Goal: Information Seeking & Learning: Check status

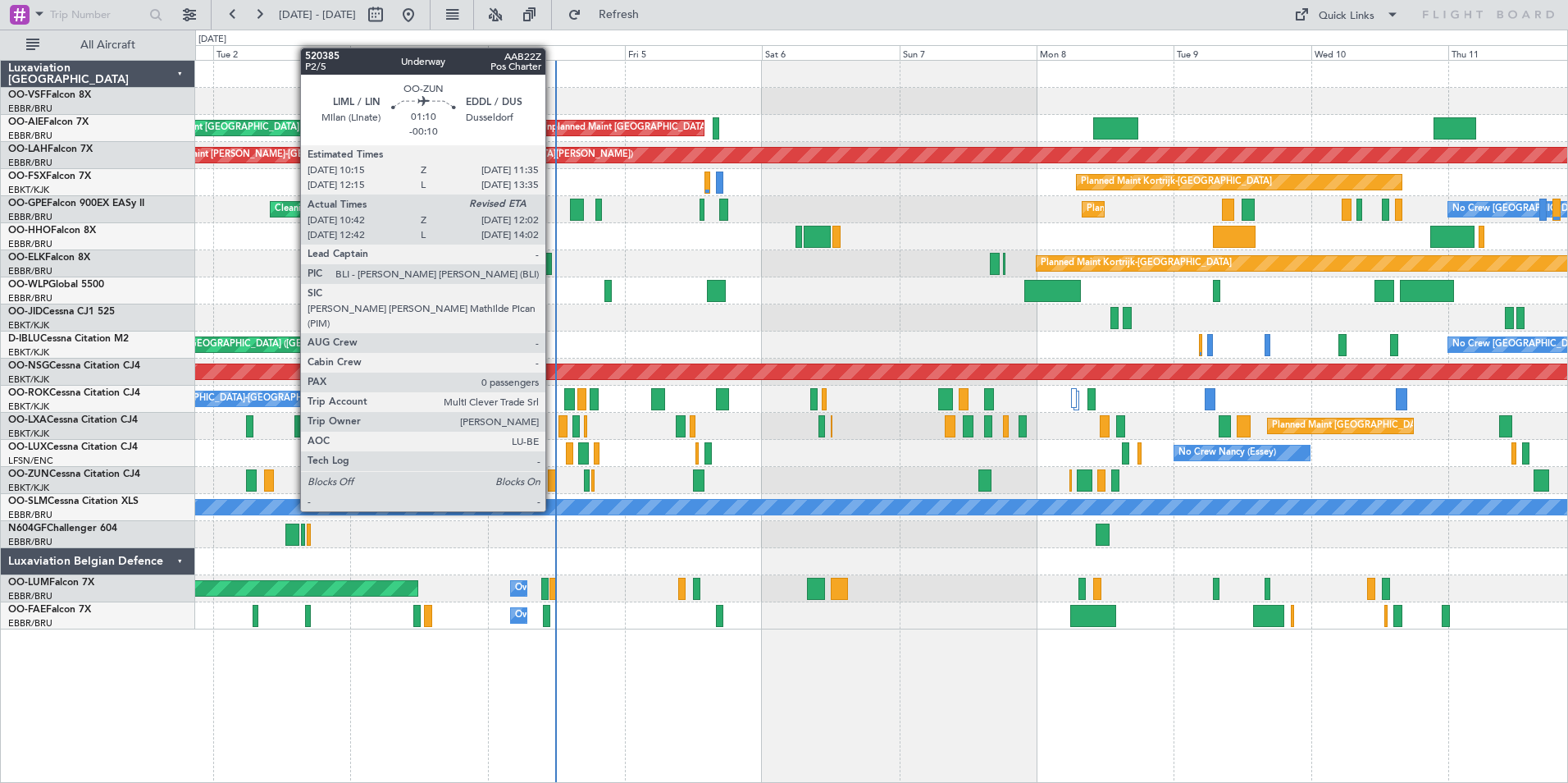
click at [553, 480] on div at bounding box center [552, 480] width 8 height 22
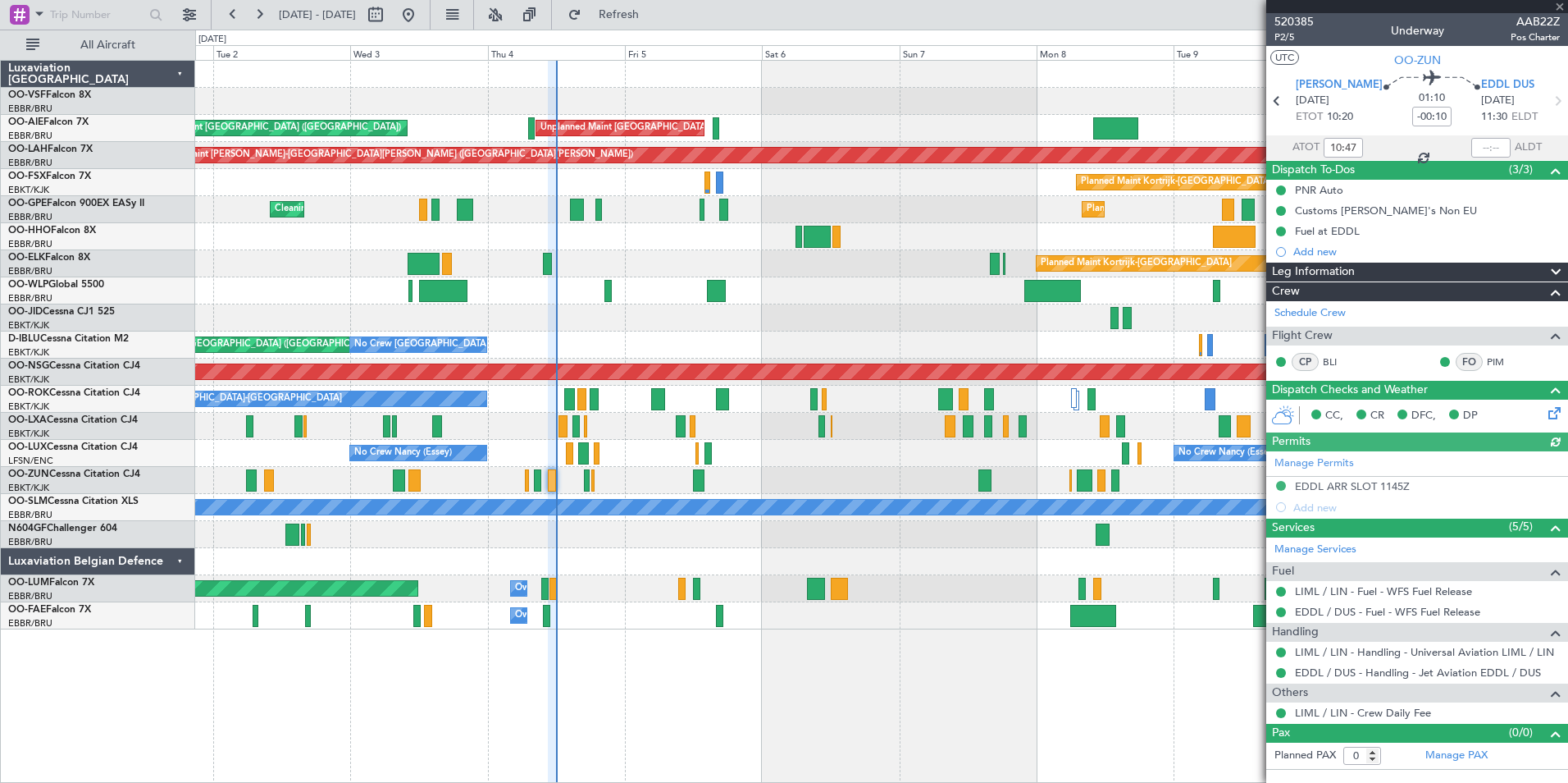
click at [581, 518] on div "A/C Unavailable [GEOGRAPHIC_DATA]" at bounding box center [881, 508] width 1372 height 27
click at [567, 474] on div at bounding box center [881, 480] width 1372 height 27
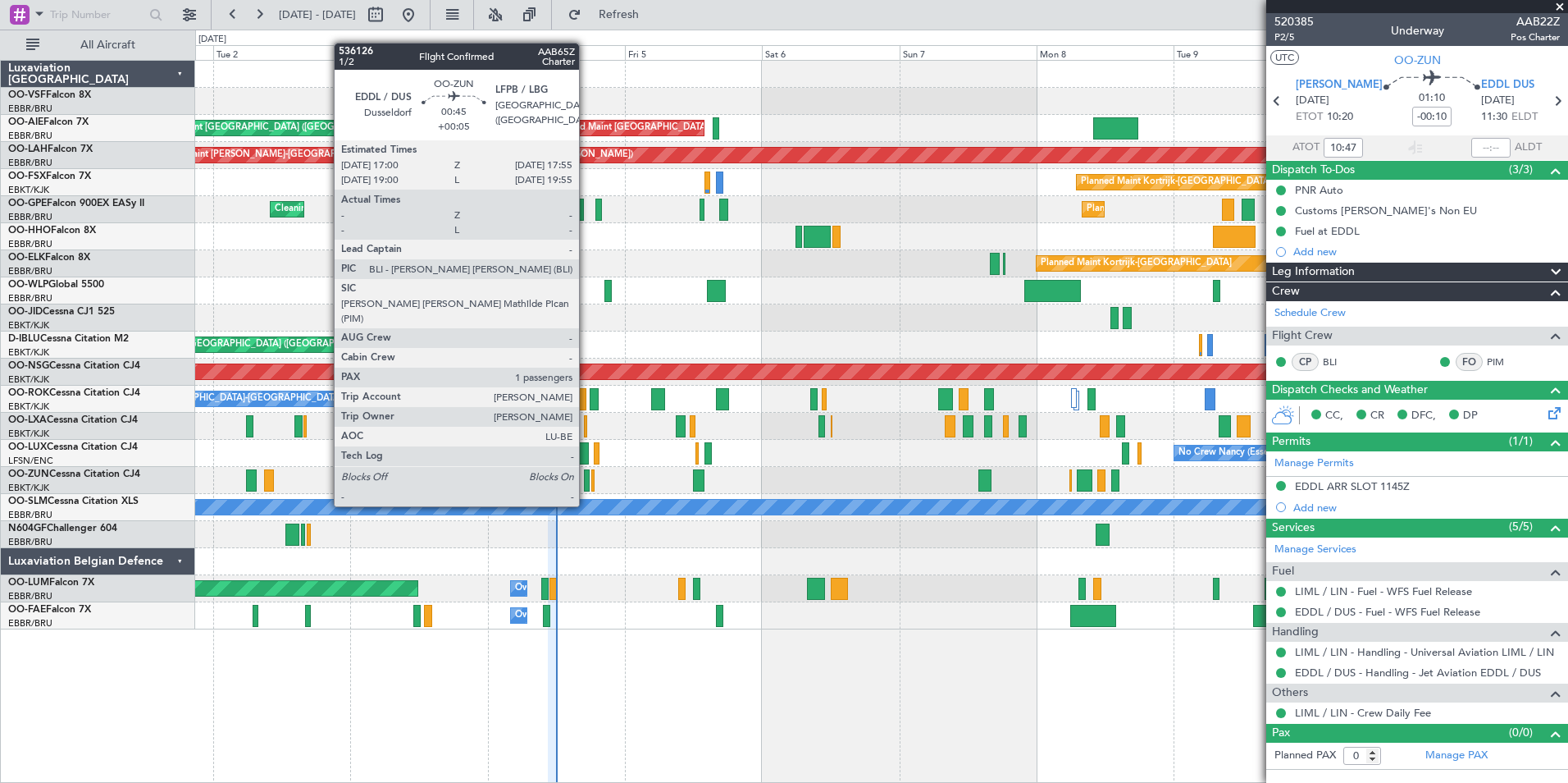
click at [586, 476] on div at bounding box center [586, 480] width 6 height 22
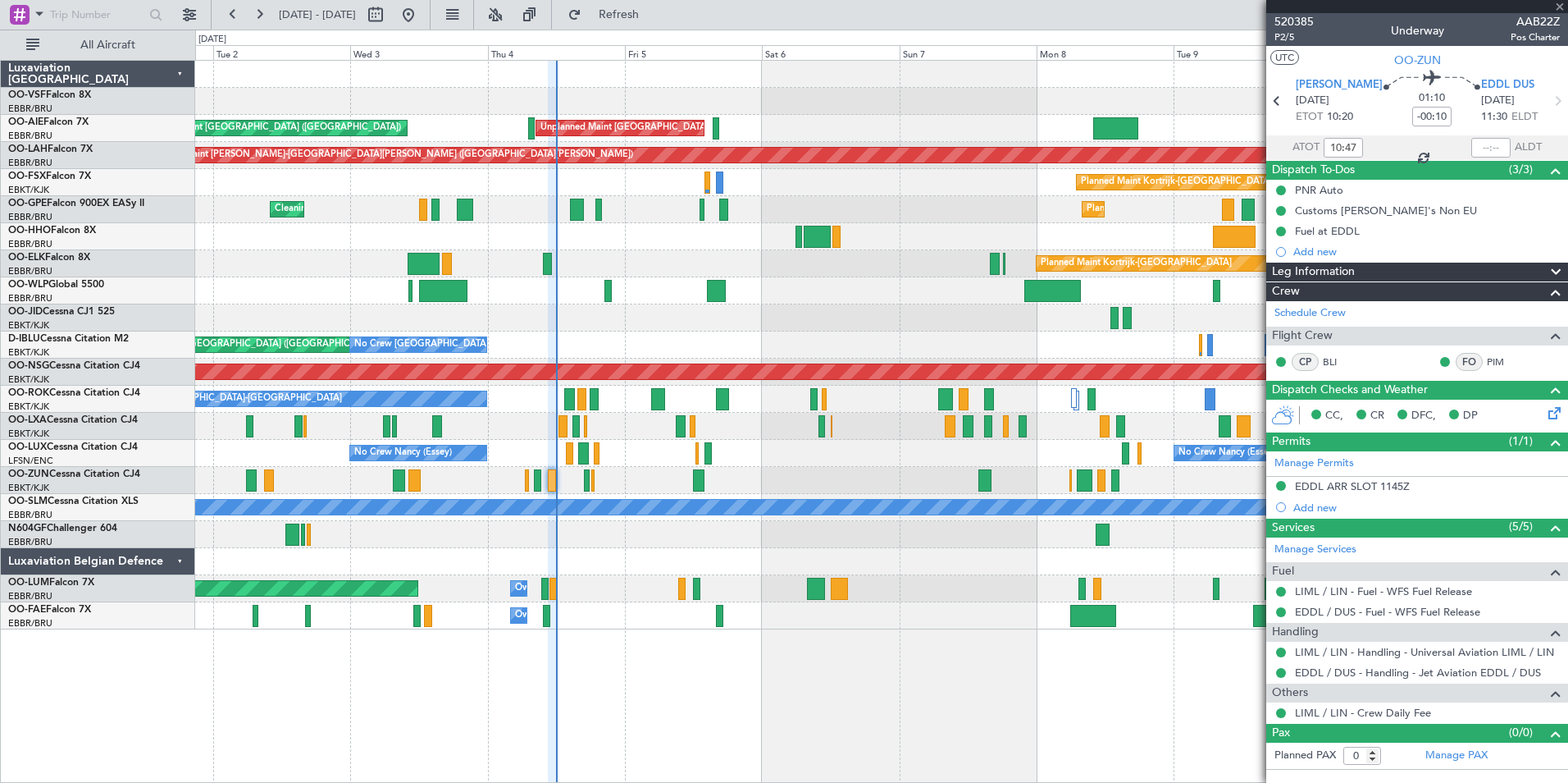
type input "+00:05"
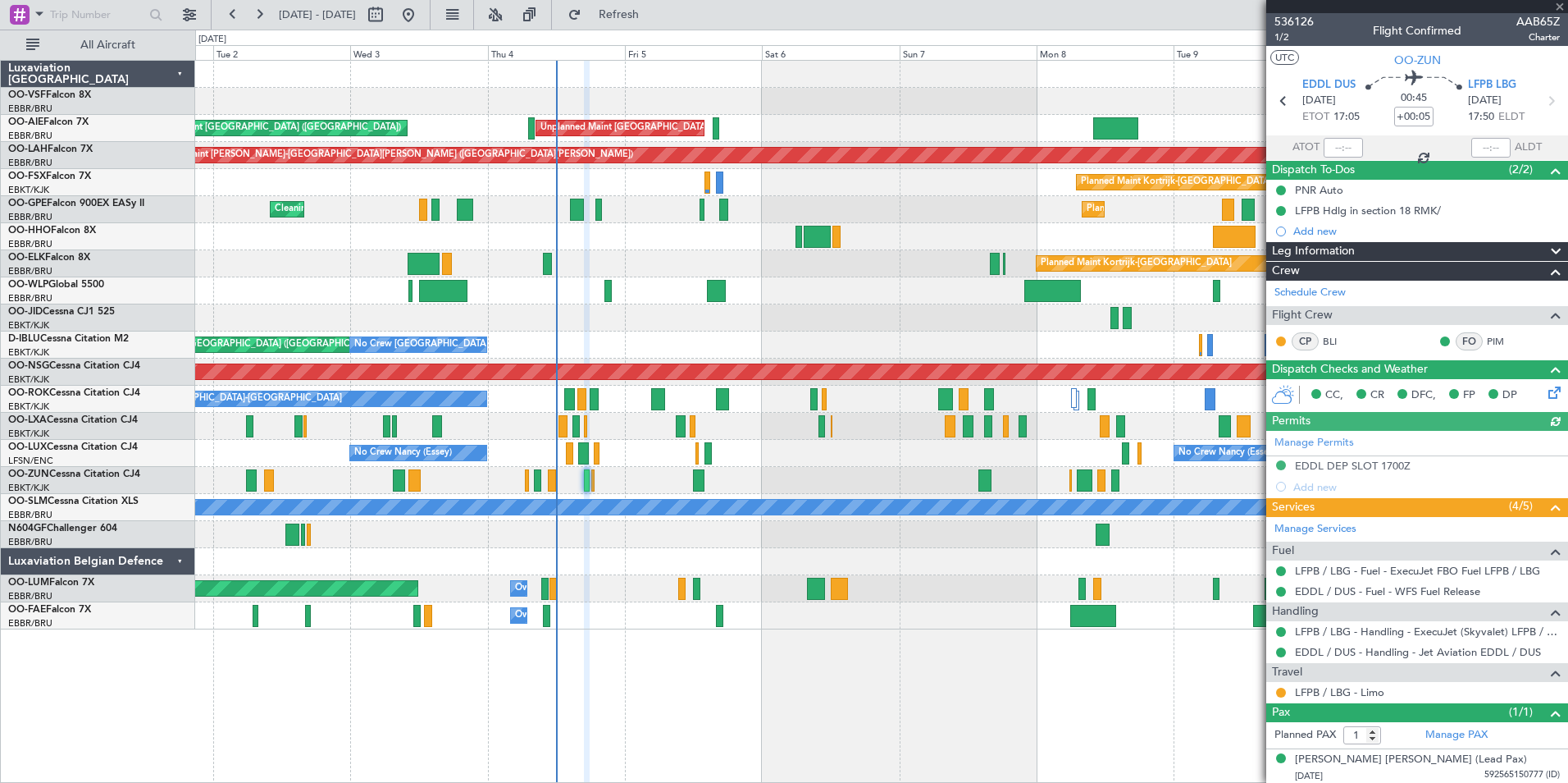
click at [1559, 7] on div at bounding box center [1417, 7] width 301 height 14
click at [1561, 5] on span at bounding box center [1559, 7] width 16 height 14
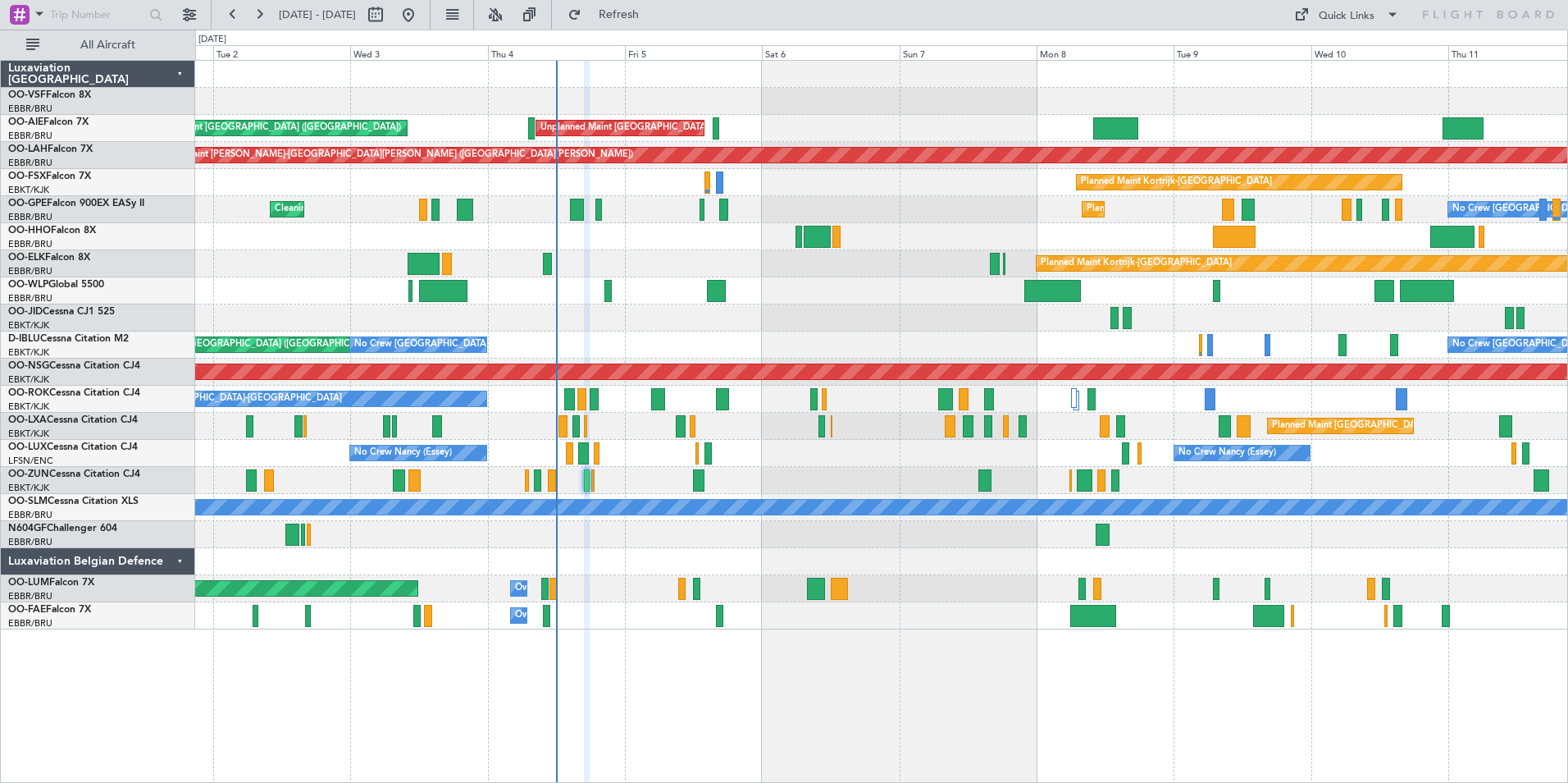
type input "0"
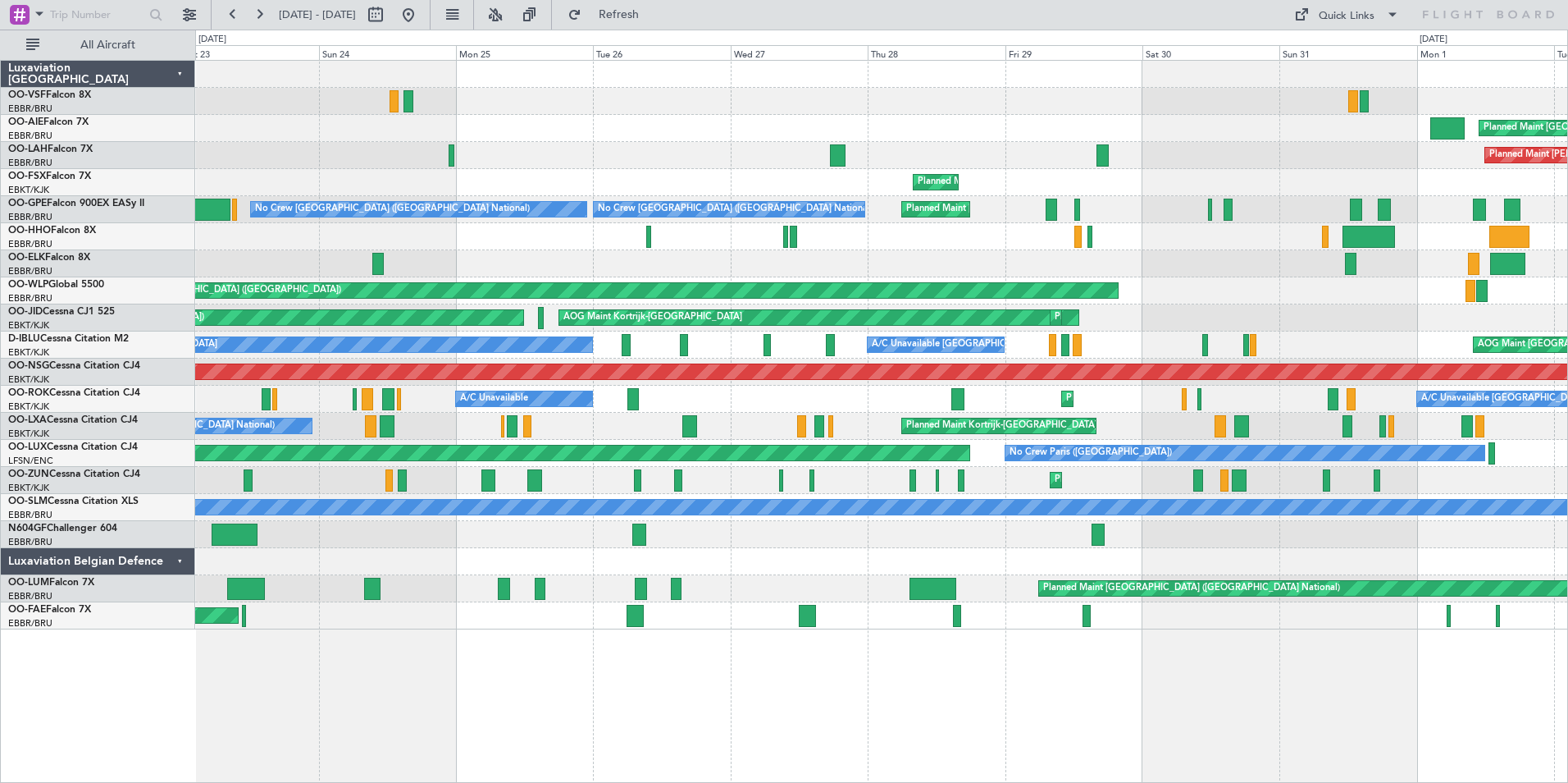
click at [1567, 470] on html "[DATE] - [DATE] Refresh Quick Links All Aircraft Planned Maint [GEOGRAPHIC_DATA…" at bounding box center [784, 392] width 1568 height 783
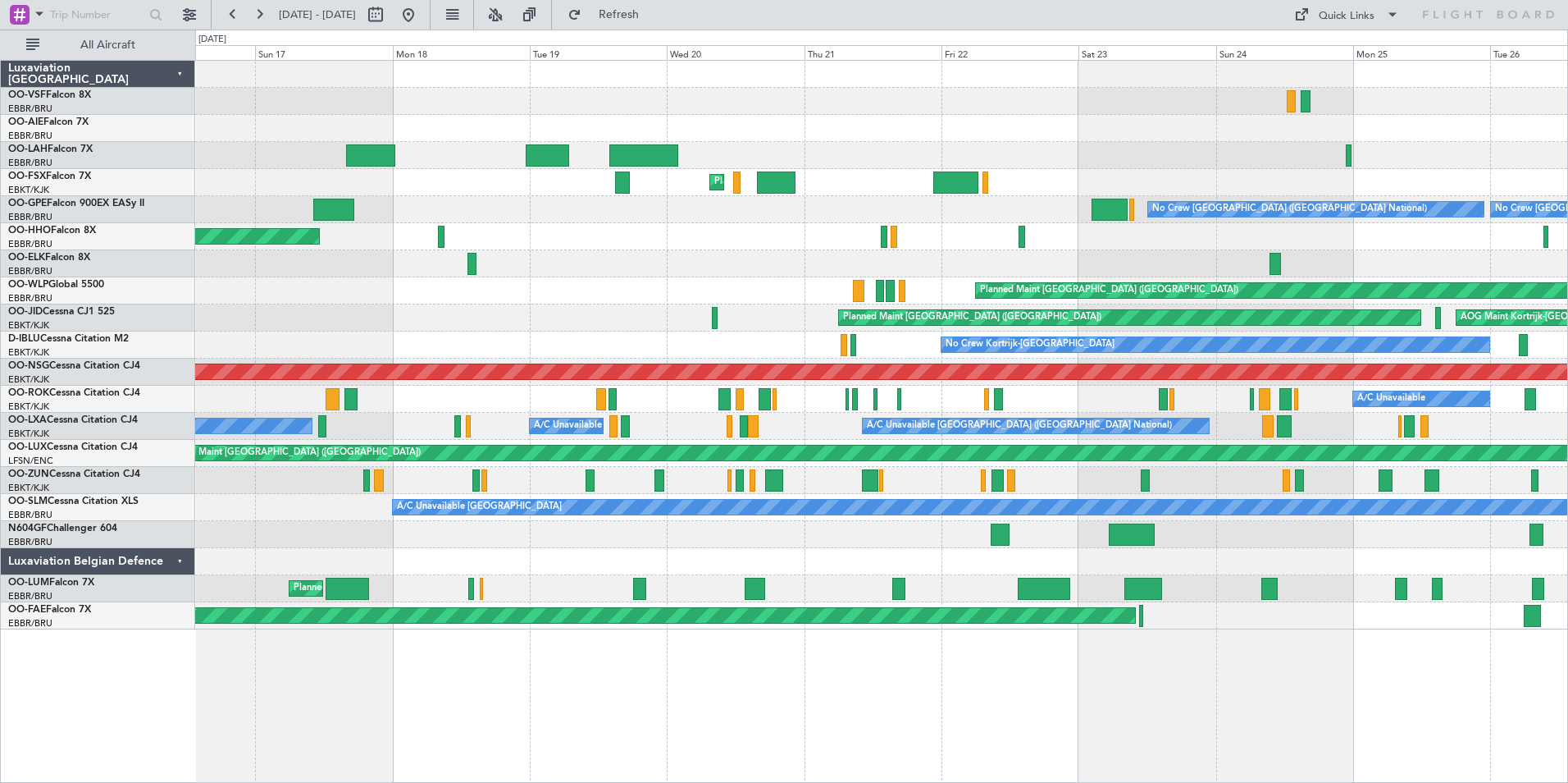
click at [1201, 476] on div at bounding box center [881, 480] width 1372 height 27
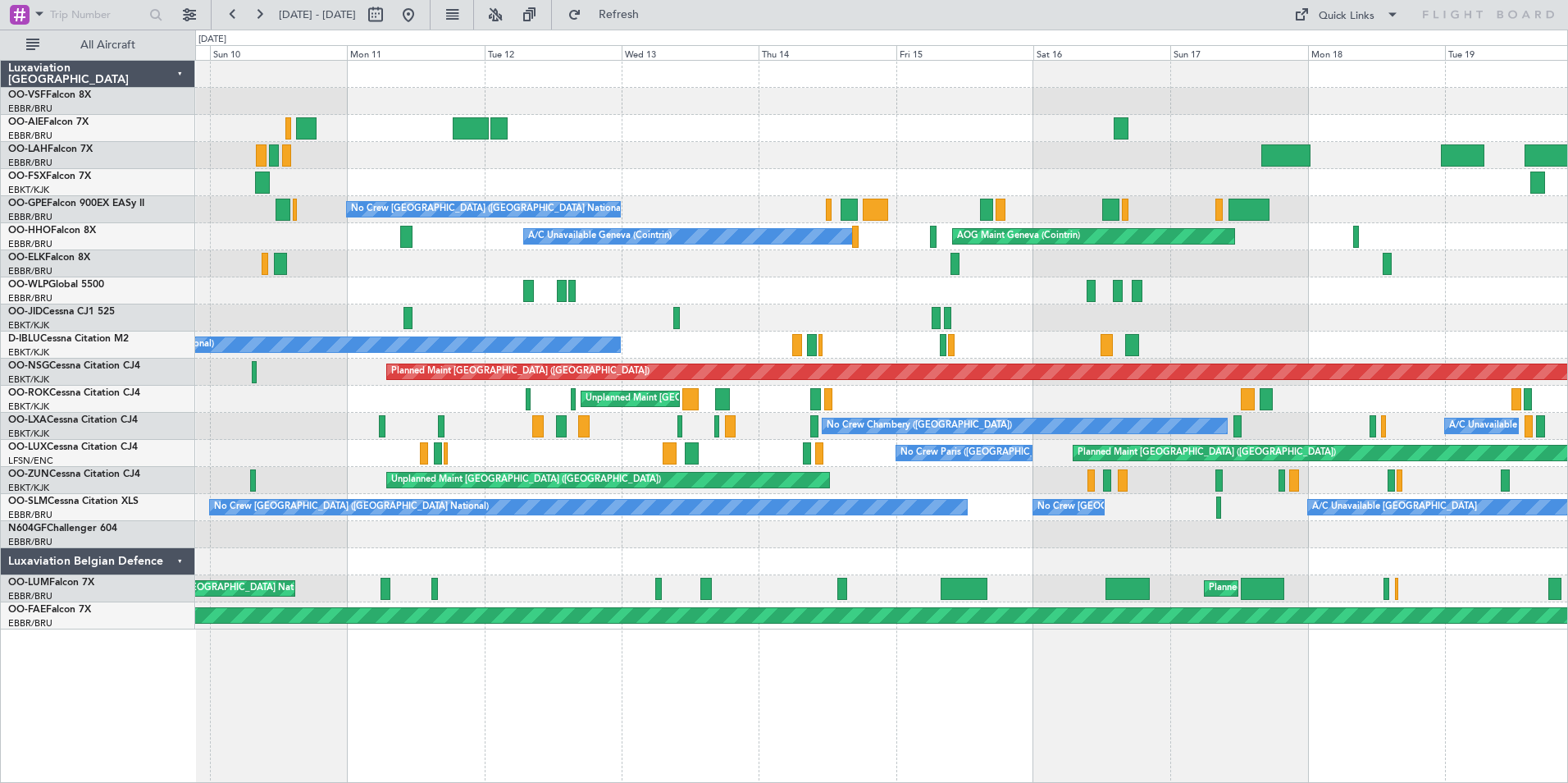
click at [328, 467] on div "Unplanned Maint [GEOGRAPHIC_DATA] ([GEOGRAPHIC_DATA])" at bounding box center [881, 480] width 1372 height 27
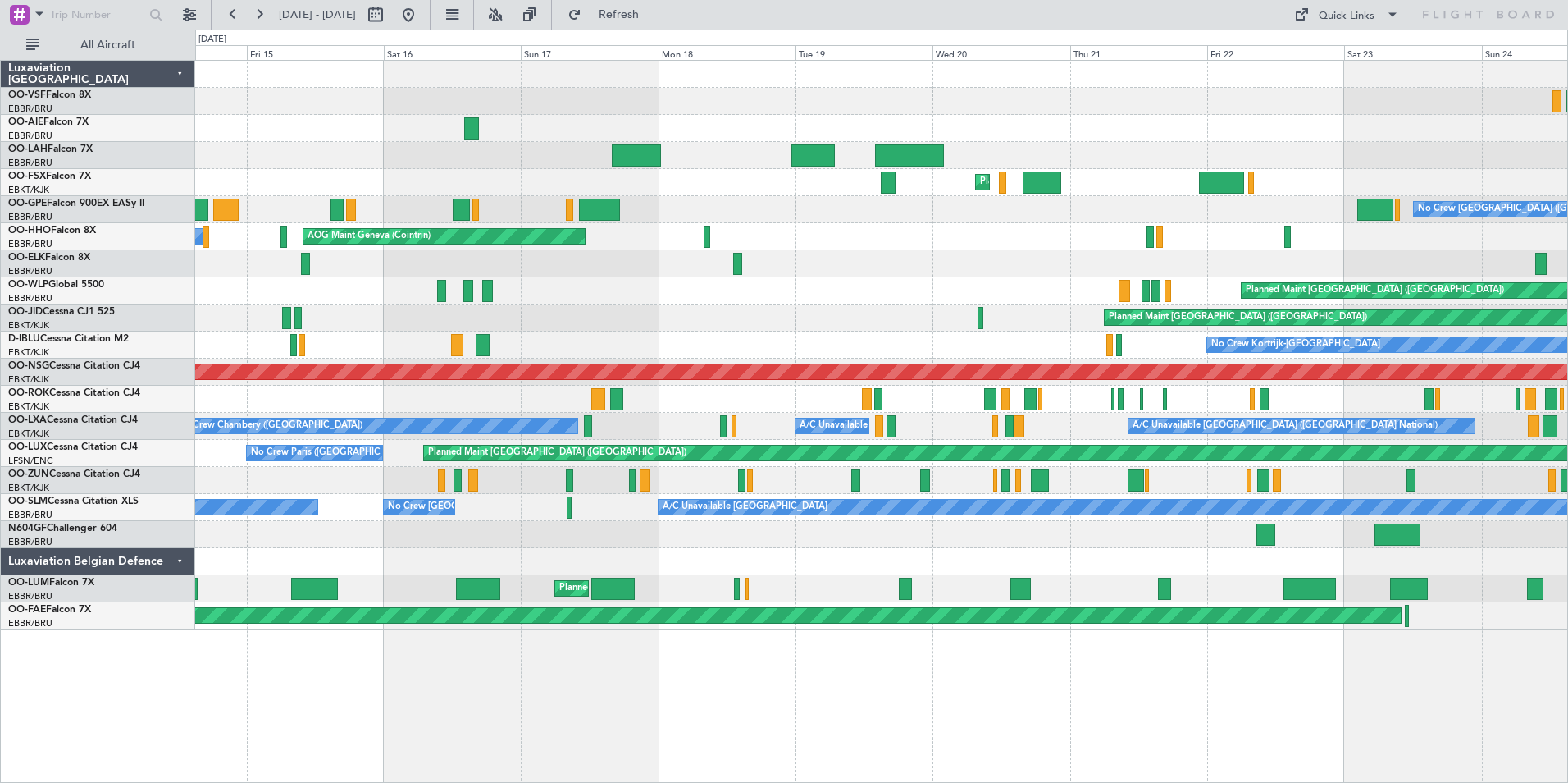
click at [730, 571] on div at bounding box center [881, 562] width 1372 height 27
click at [421, 9] on button at bounding box center [408, 14] width 26 height 26
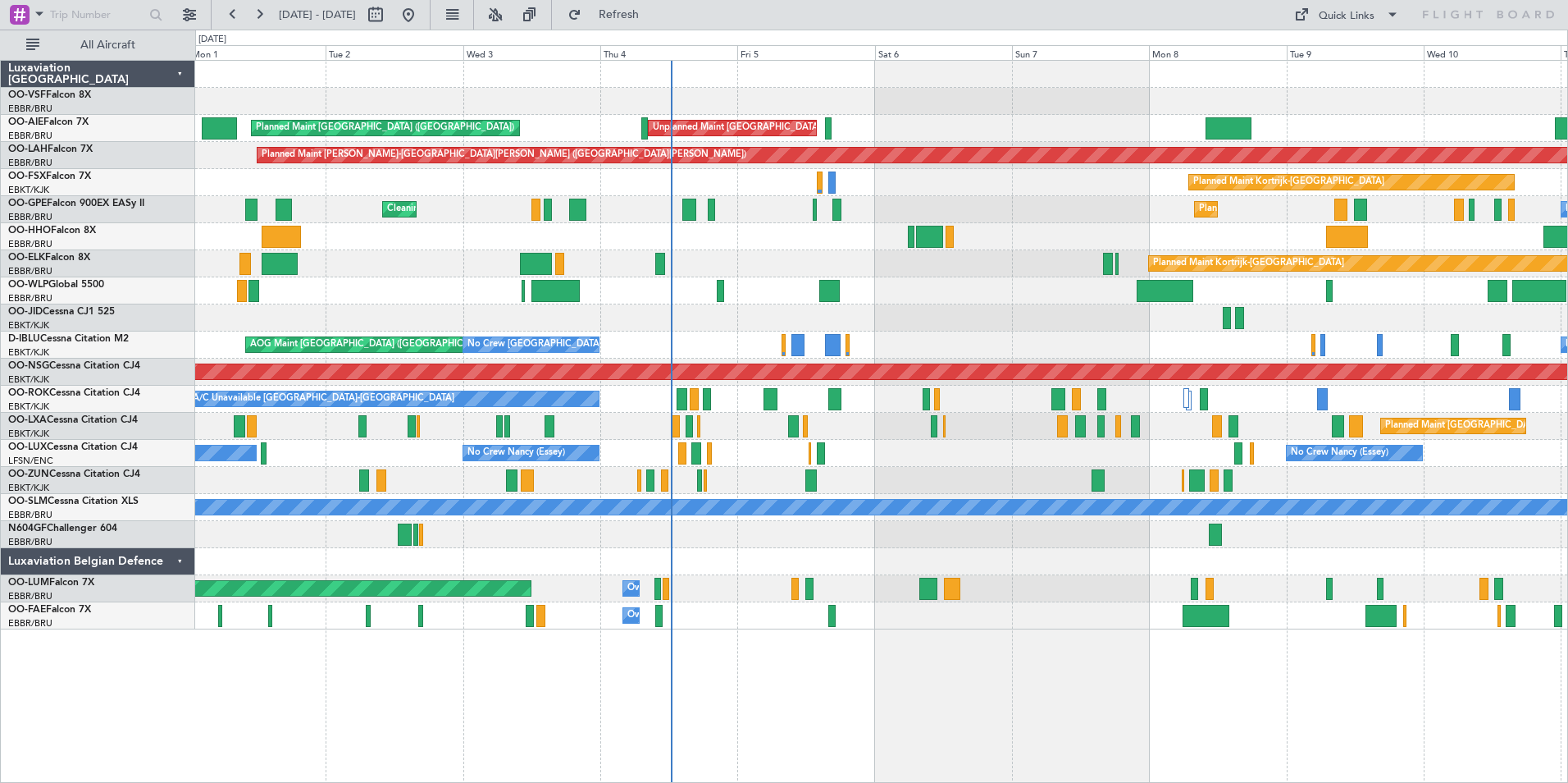
click at [1018, 478] on div at bounding box center [881, 480] width 1372 height 27
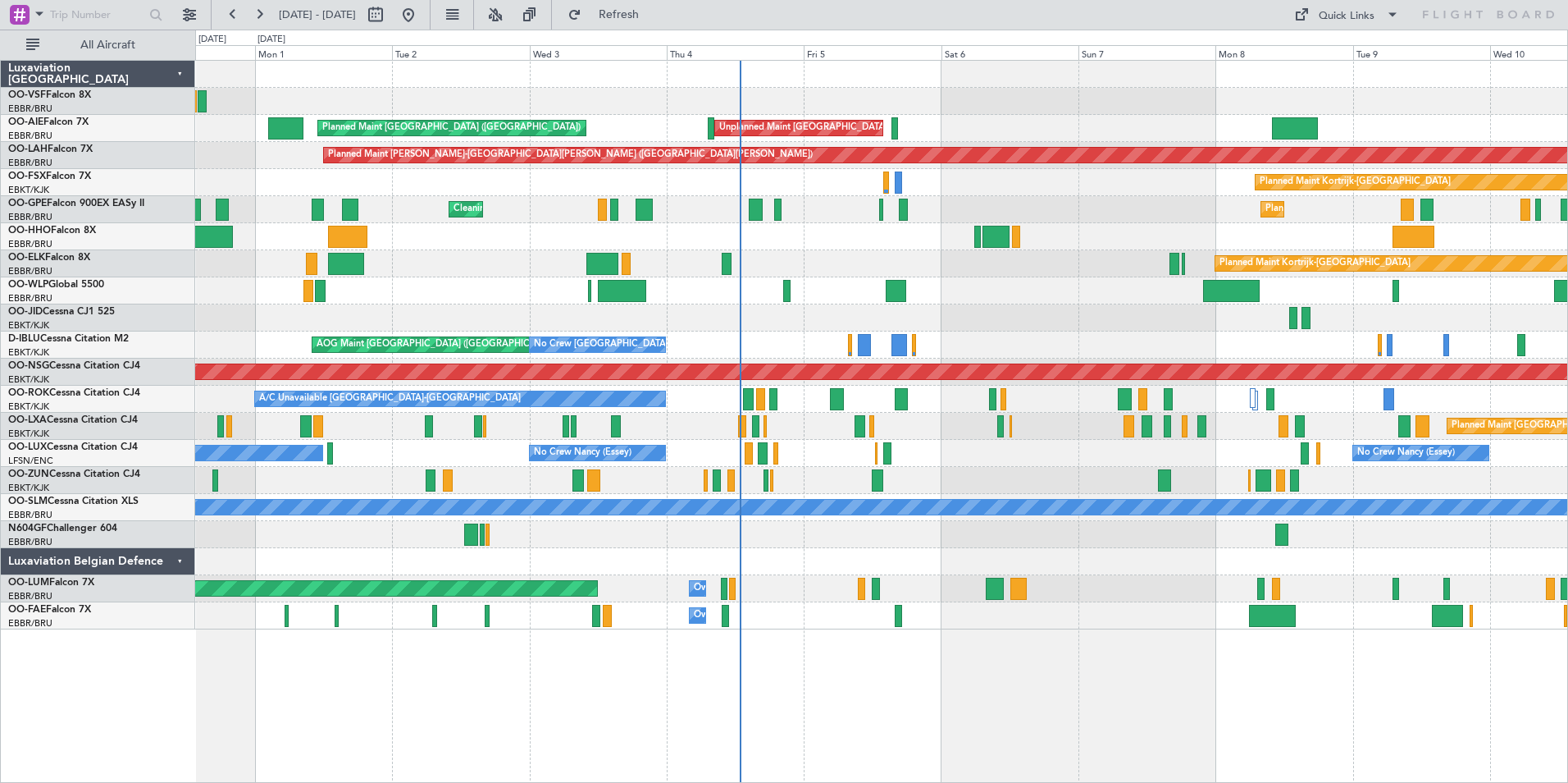
click at [915, 530] on div at bounding box center [881, 535] width 1372 height 27
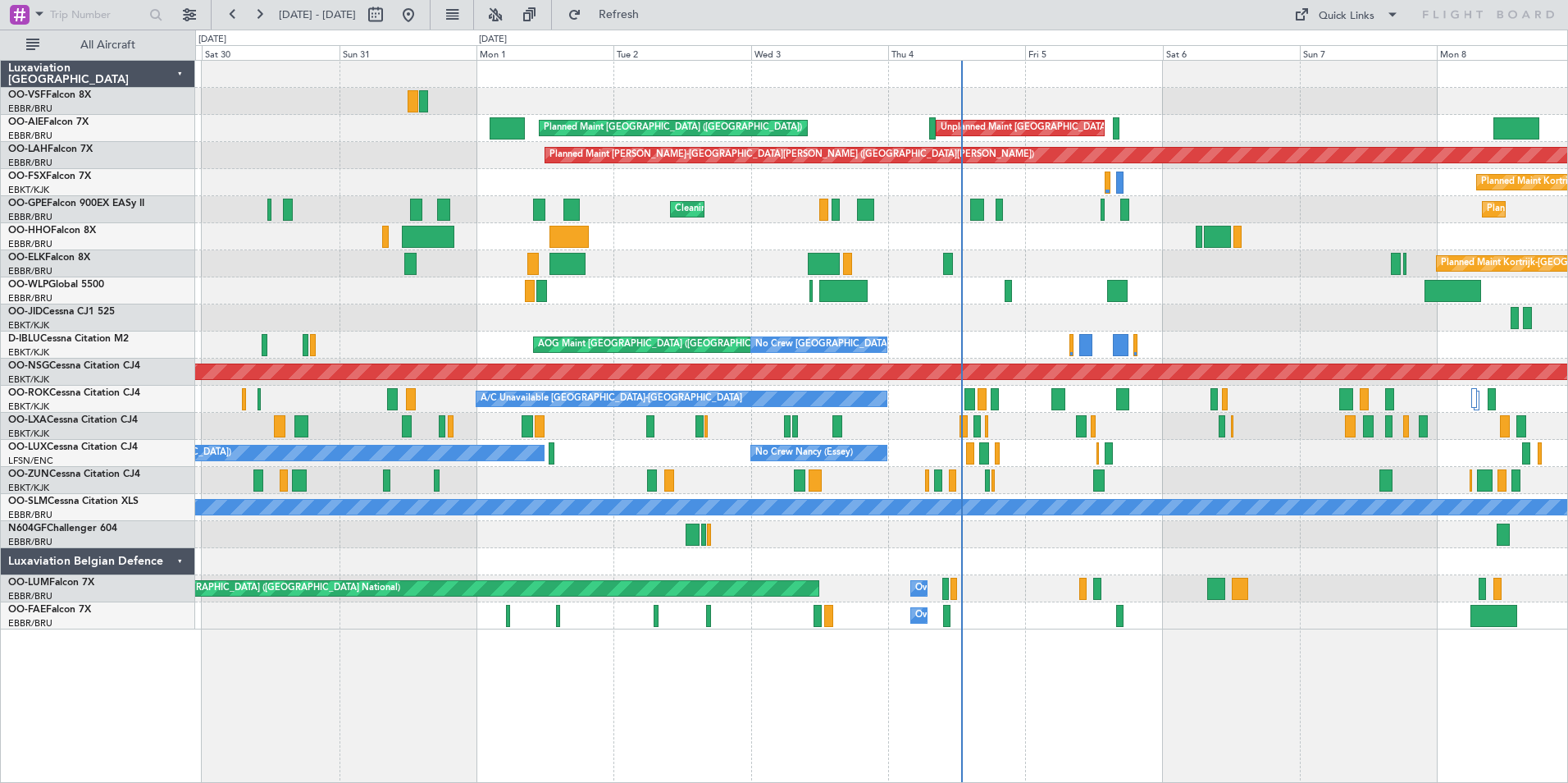
click at [504, 479] on div "Planned Maint Kortrijk-[GEOGRAPHIC_DATA]" at bounding box center [881, 480] width 1372 height 27
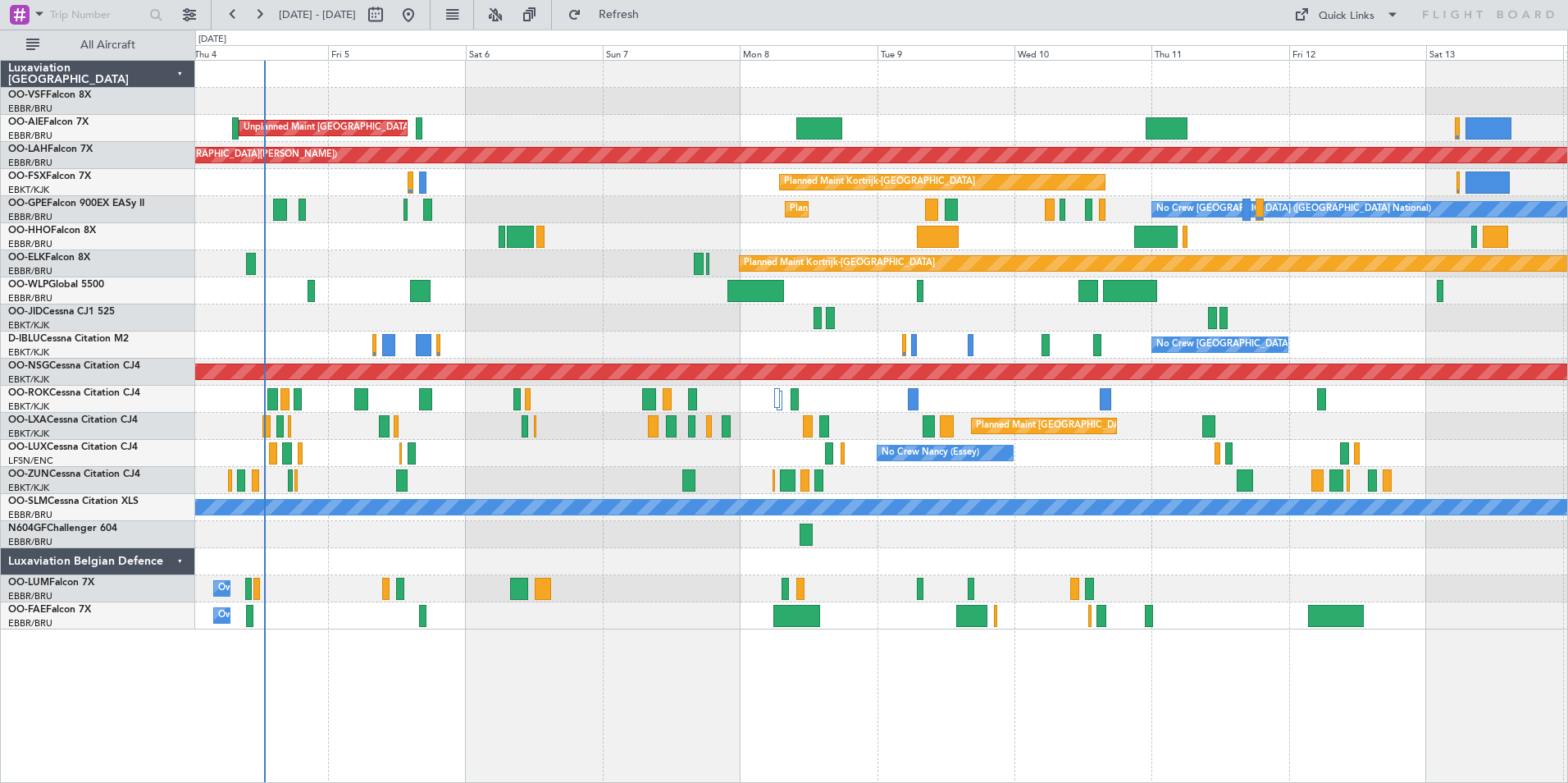
click at [499, 540] on div at bounding box center [881, 535] width 1372 height 27
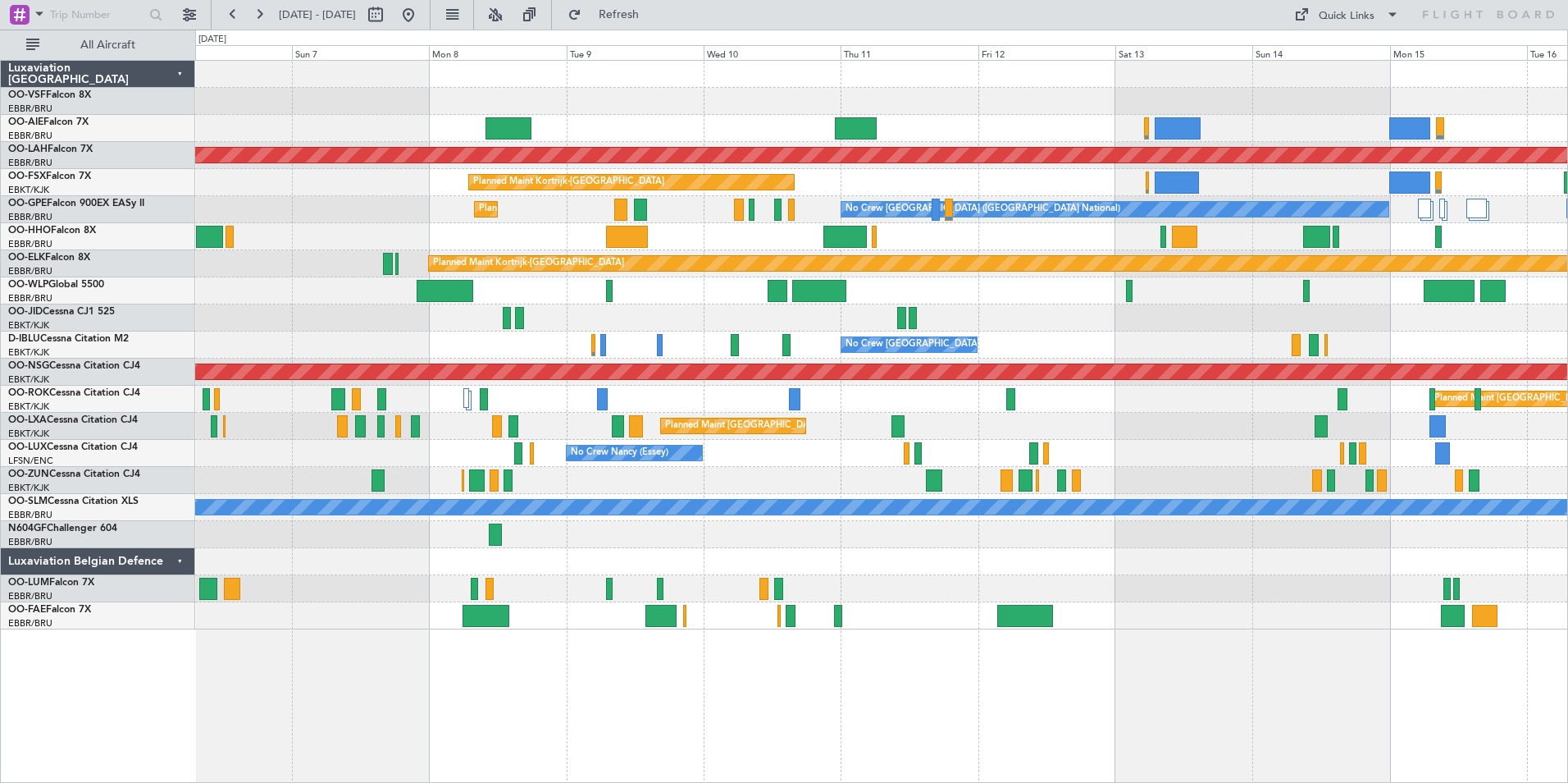
click at [702, 487] on div at bounding box center [881, 480] width 1372 height 27
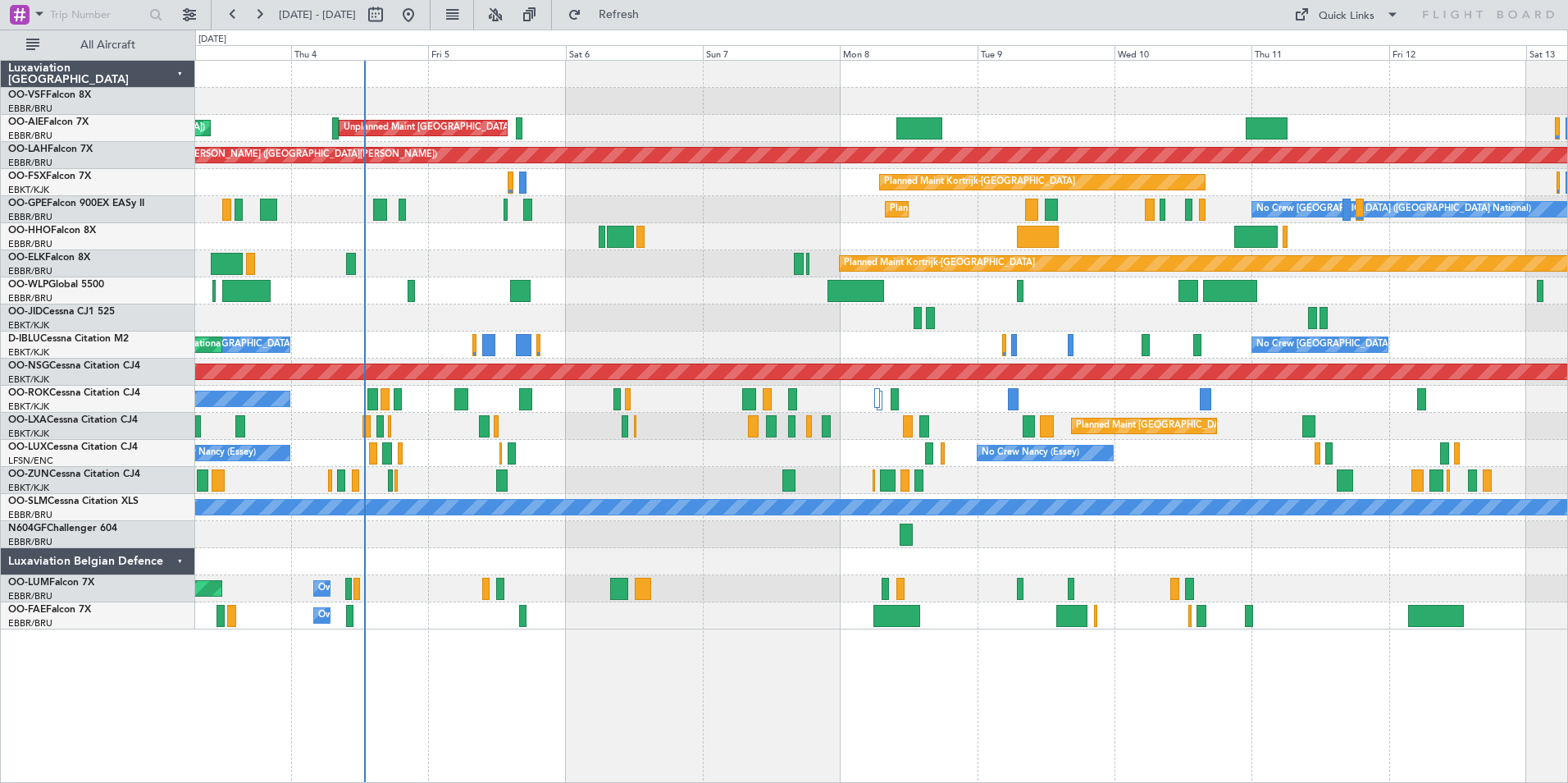
click at [949, 481] on div at bounding box center [881, 480] width 1372 height 27
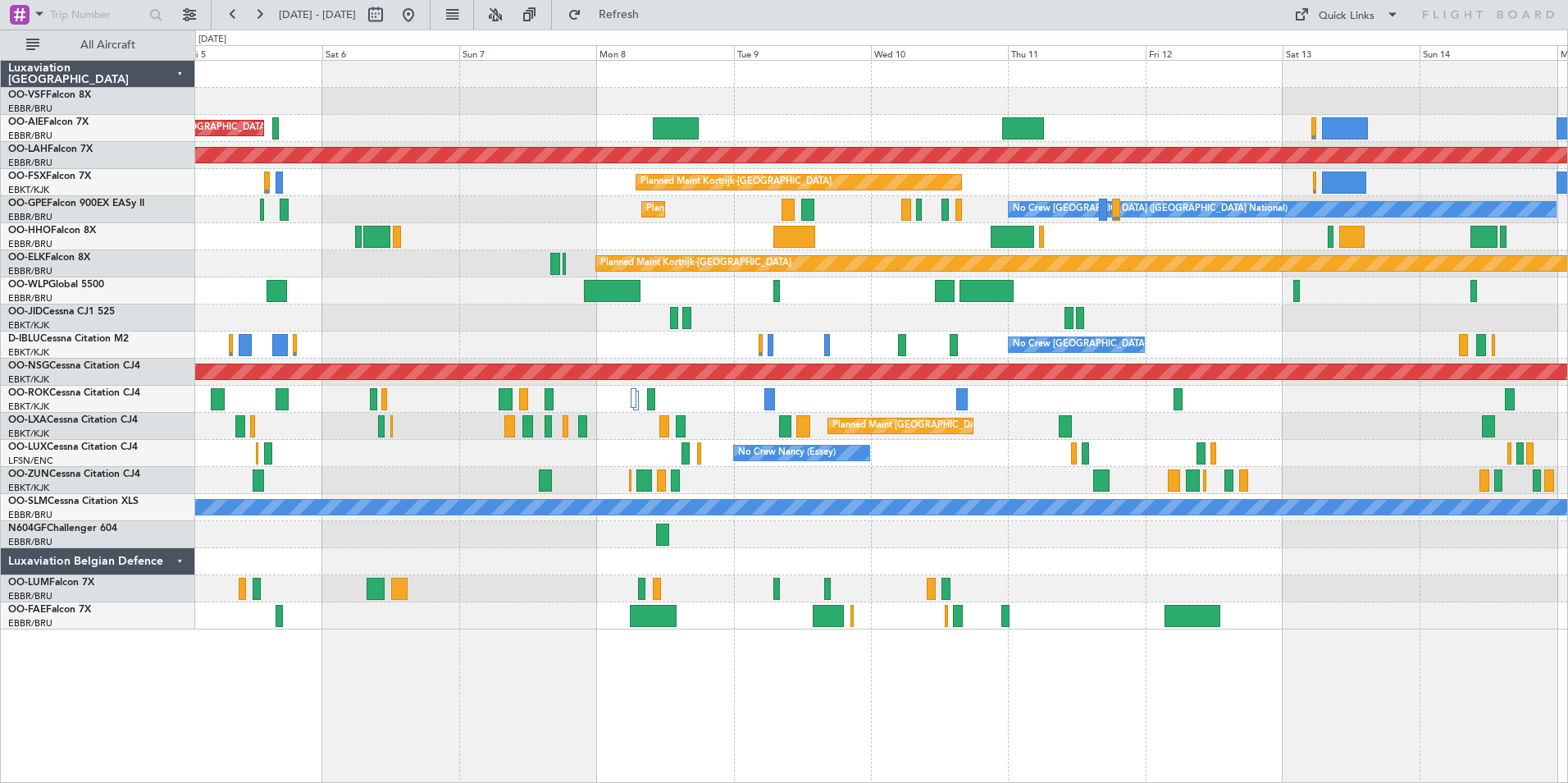
click at [1290, 496] on div "Unplanned Maint [GEOGRAPHIC_DATA] ([GEOGRAPHIC_DATA] National) Planned Maint [G…" at bounding box center [881, 345] width 1372 height 568
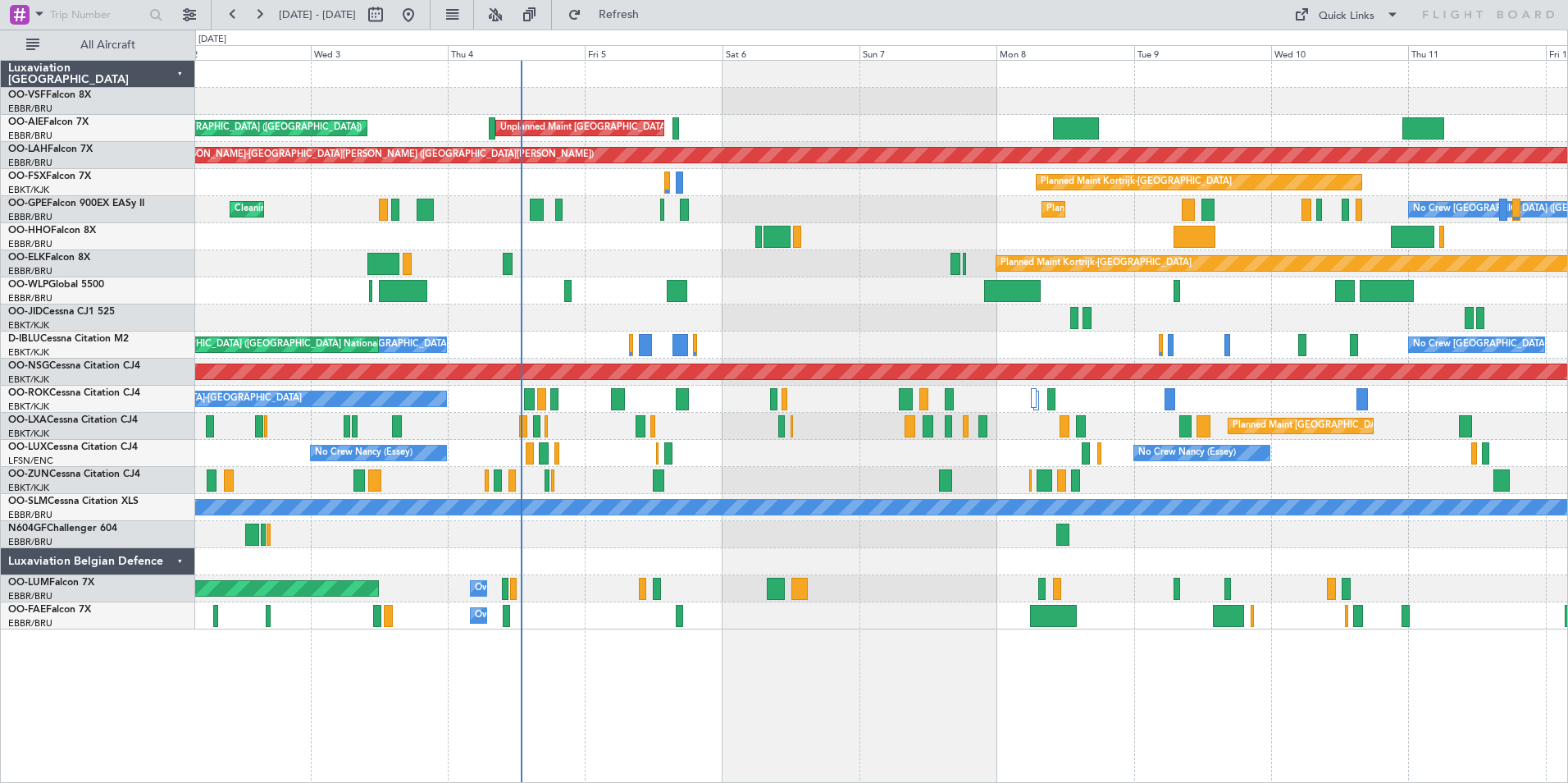
click at [765, 487] on div at bounding box center [881, 480] width 1372 height 27
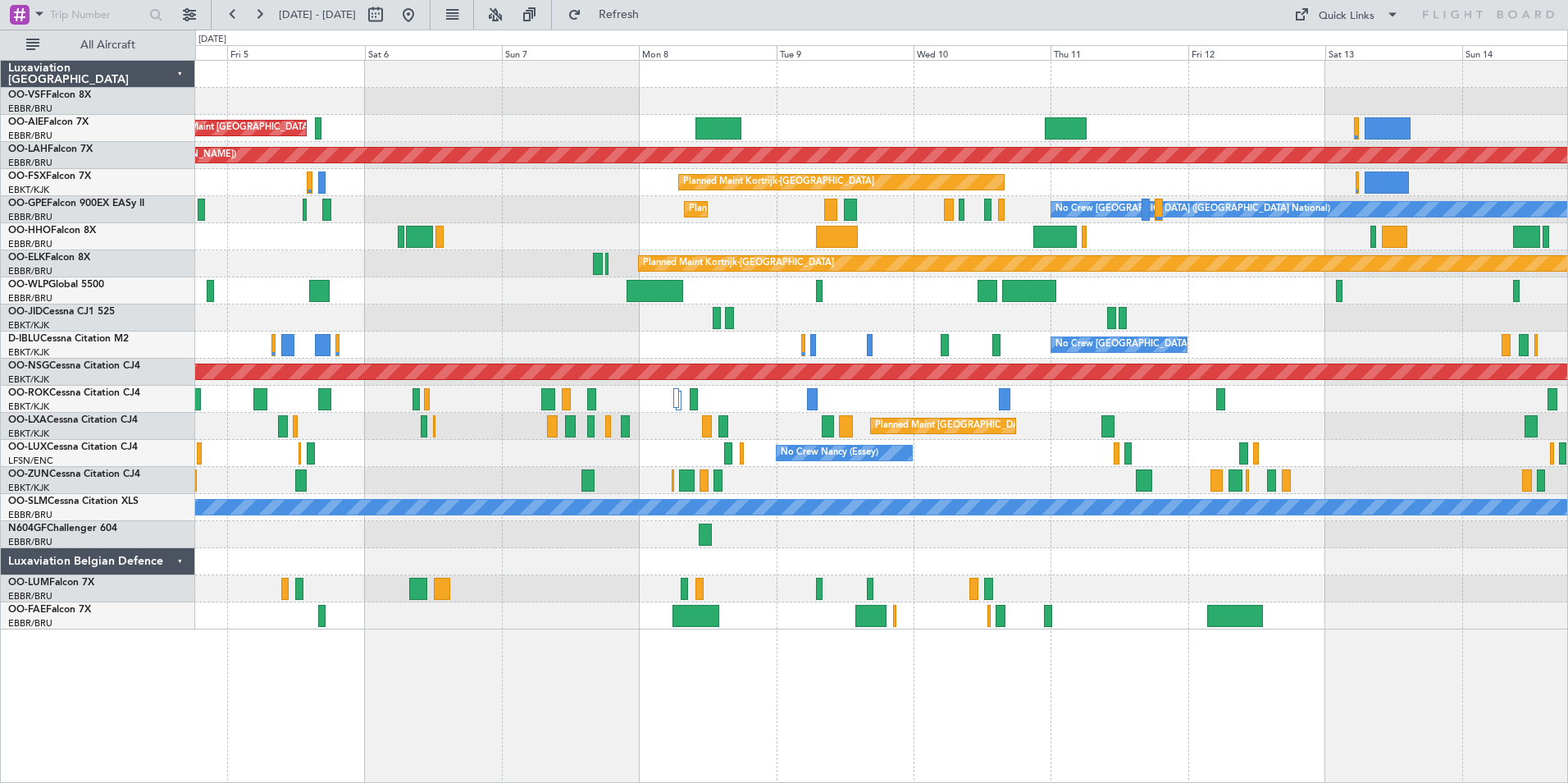
click at [1033, 474] on div at bounding box center [881, 480] width 1372 height 27
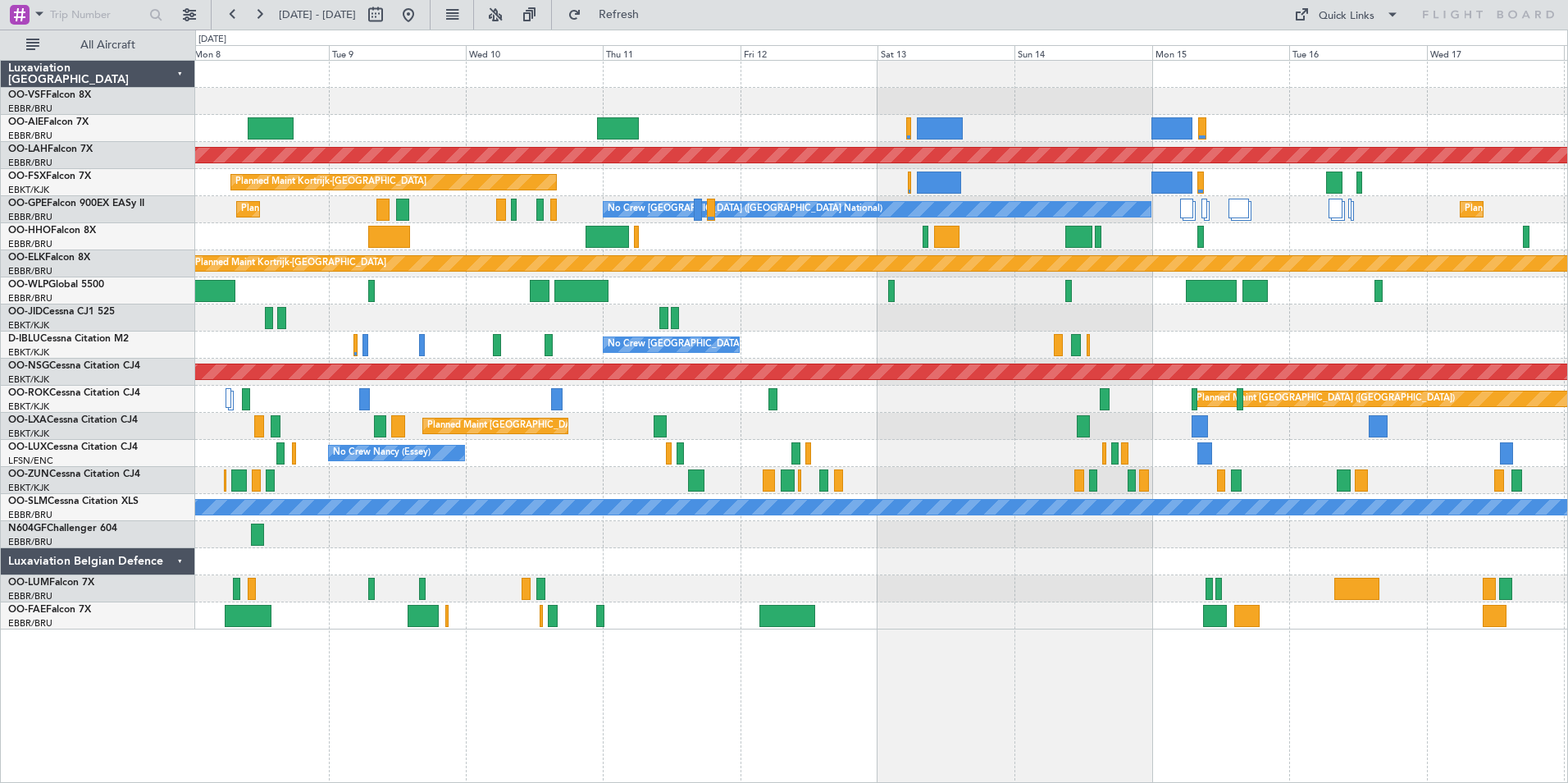
click at [980, 480] on div at bounding box center [881, 480] width 1372 height 27
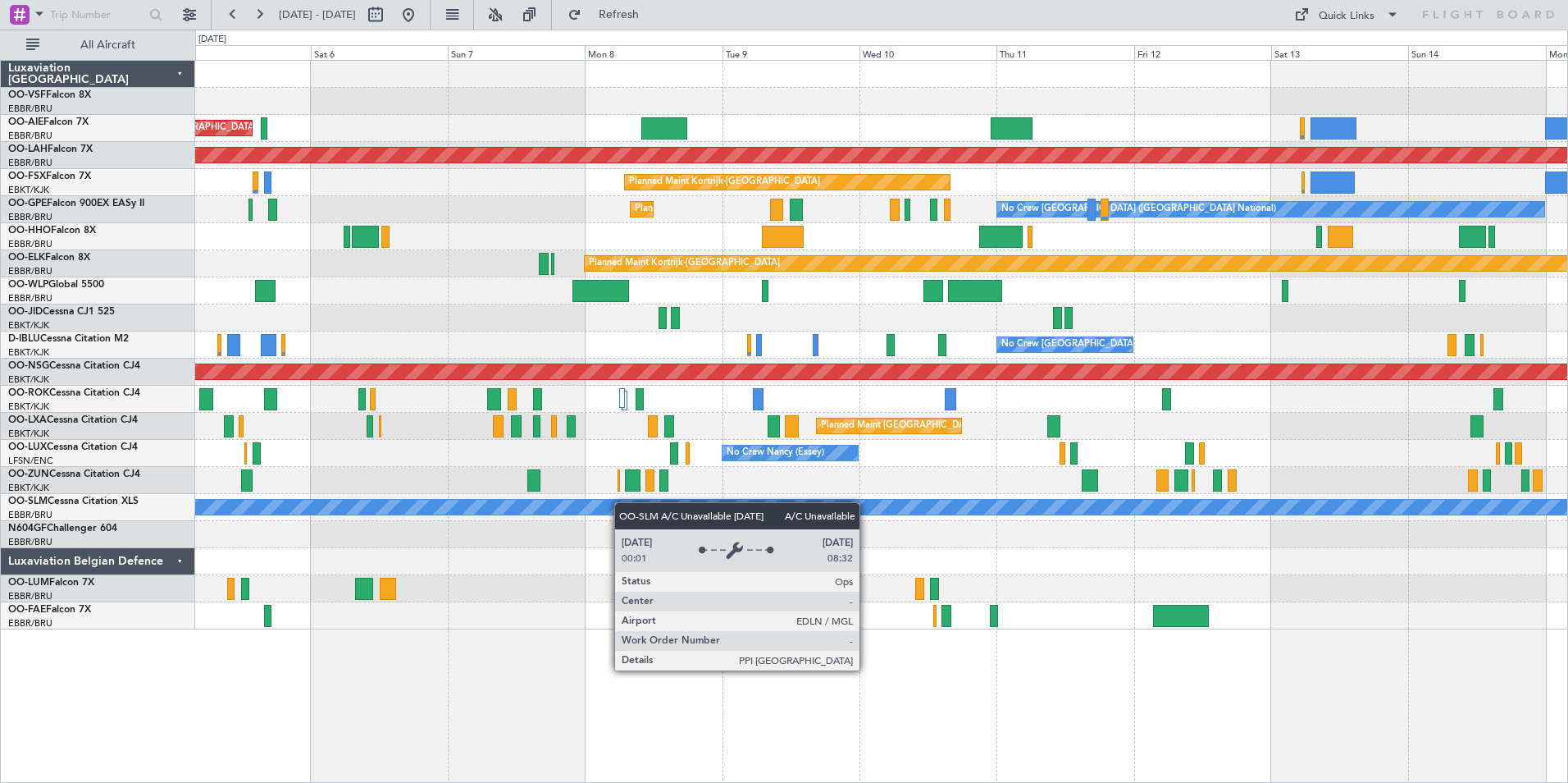
click at [710, 511] on div "Unplanned Maint [GEOGRAPHIC_DATA] ([GEOGRAPHIC_DATA] National) Planned Maint [G…" at bounding box center [881, 345] width 1372 height 568
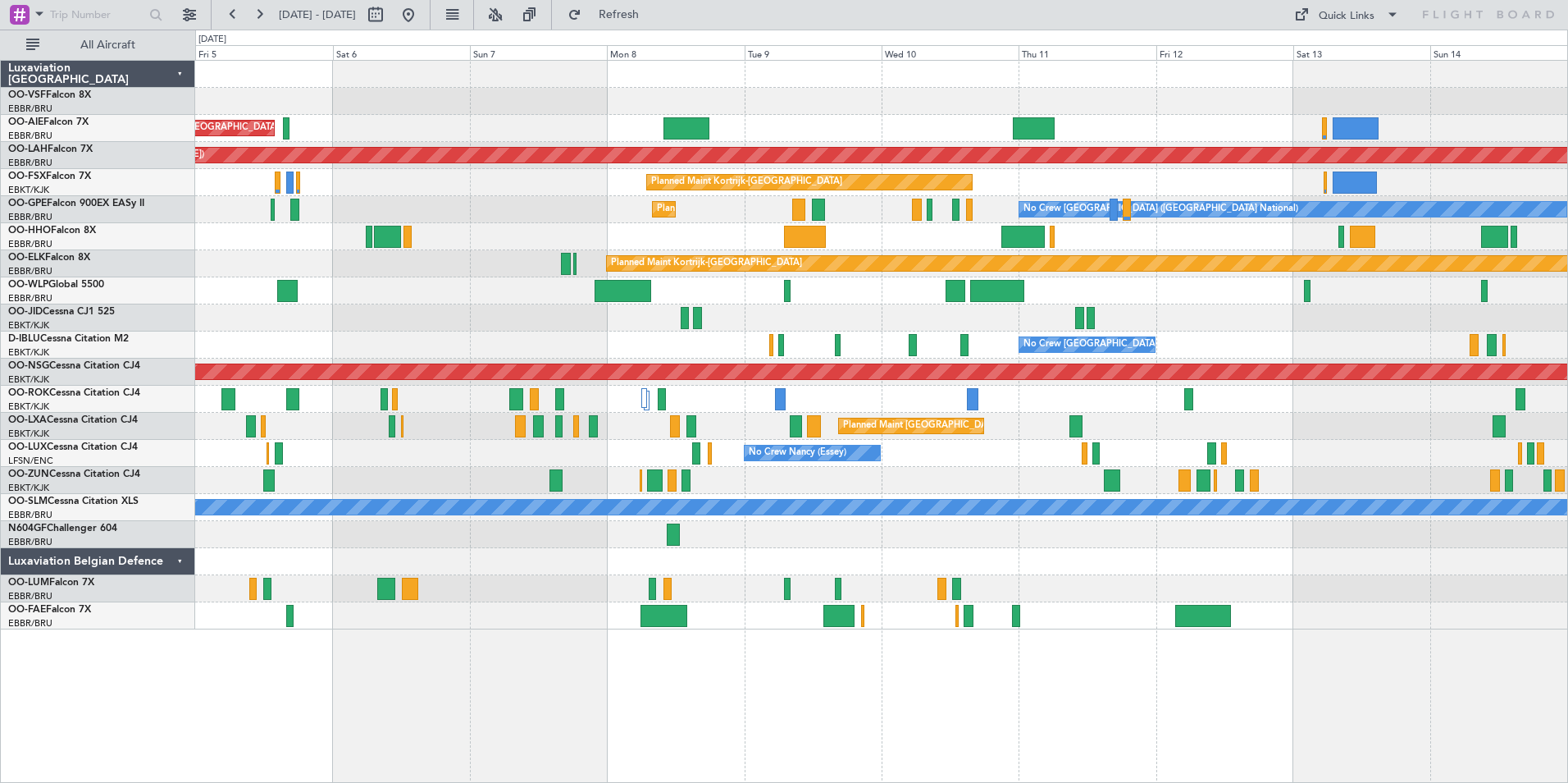
click at [816, 487] on div at bounding box center [881, 480] width 1372 height 27
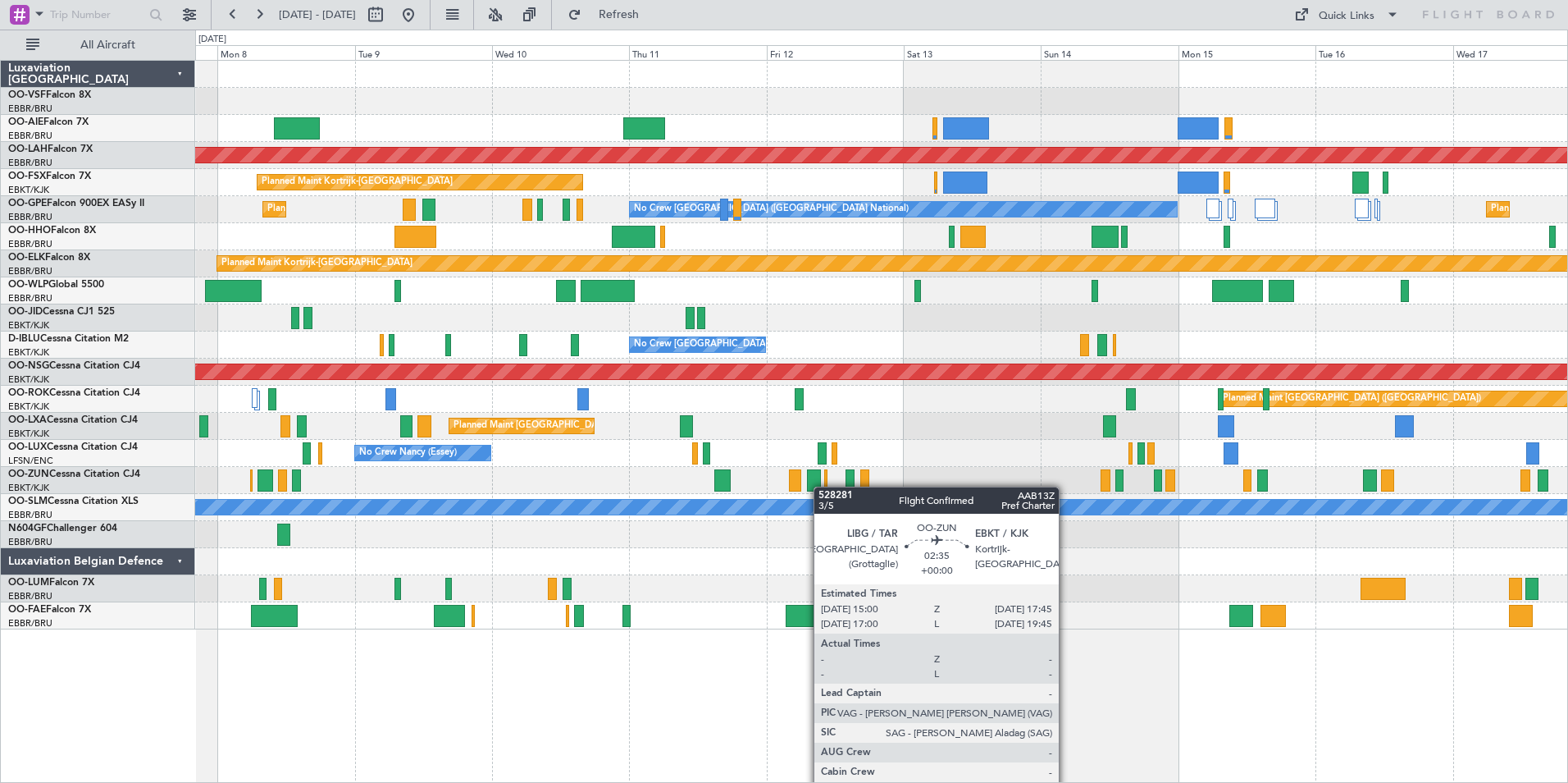
click at [744, 486] on div at bounding box center [881, 480] width 1372 height 27
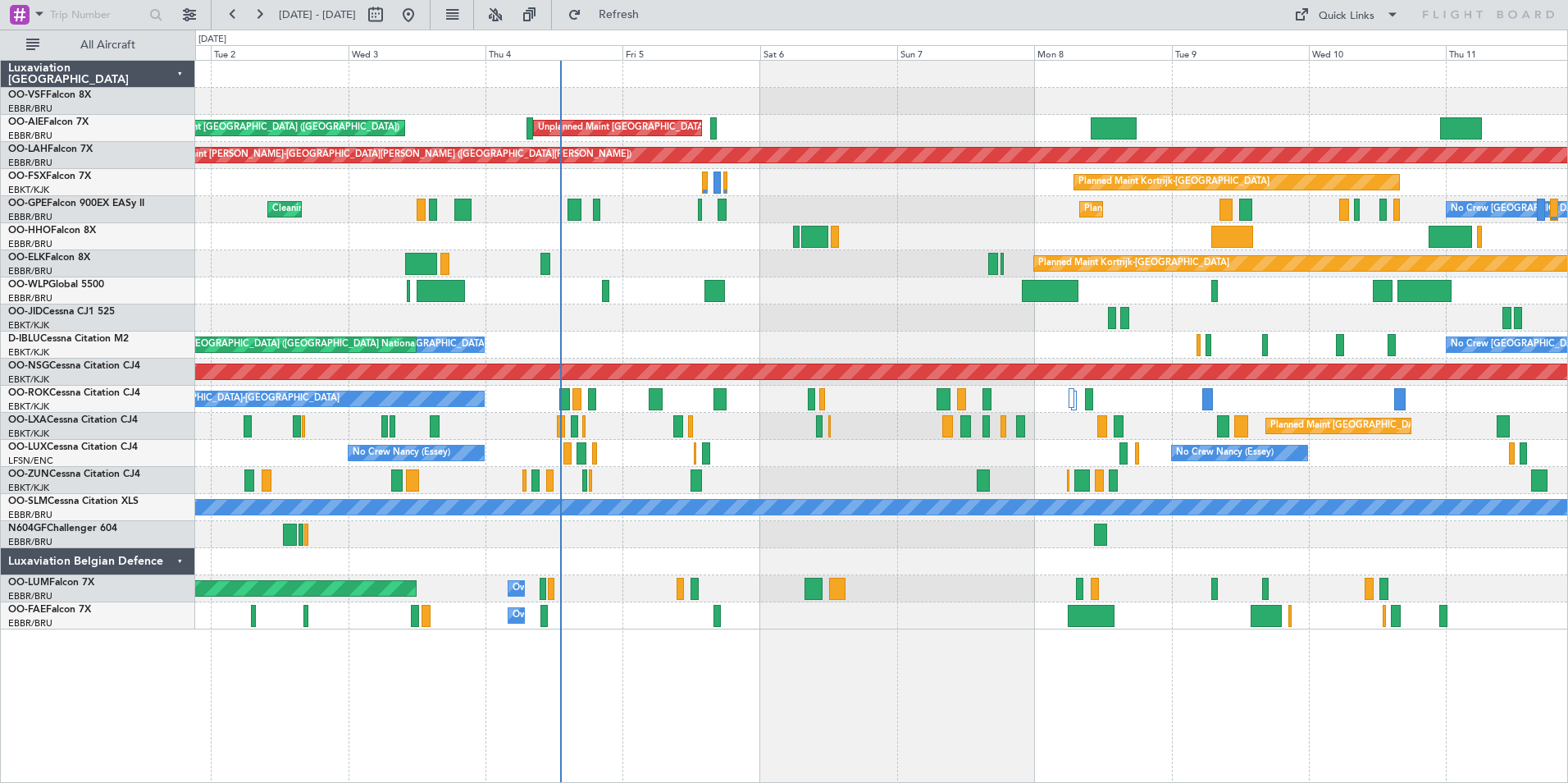
click at [1390, 486] on div at bounding box center [881, 480] width 1372 height 27
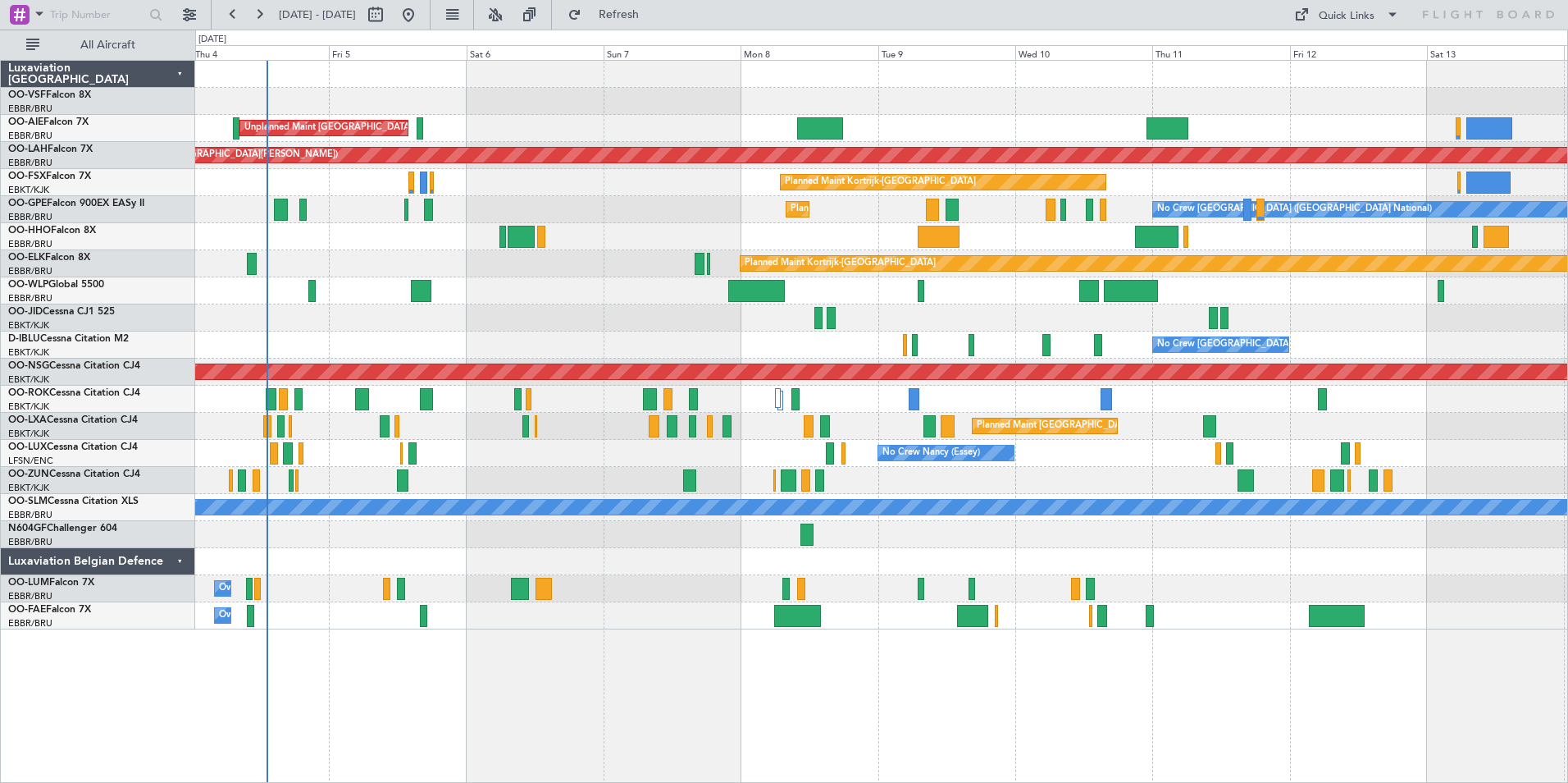
click at [839, 482] on div at bounding box center [881, 480] width 1372 height 27
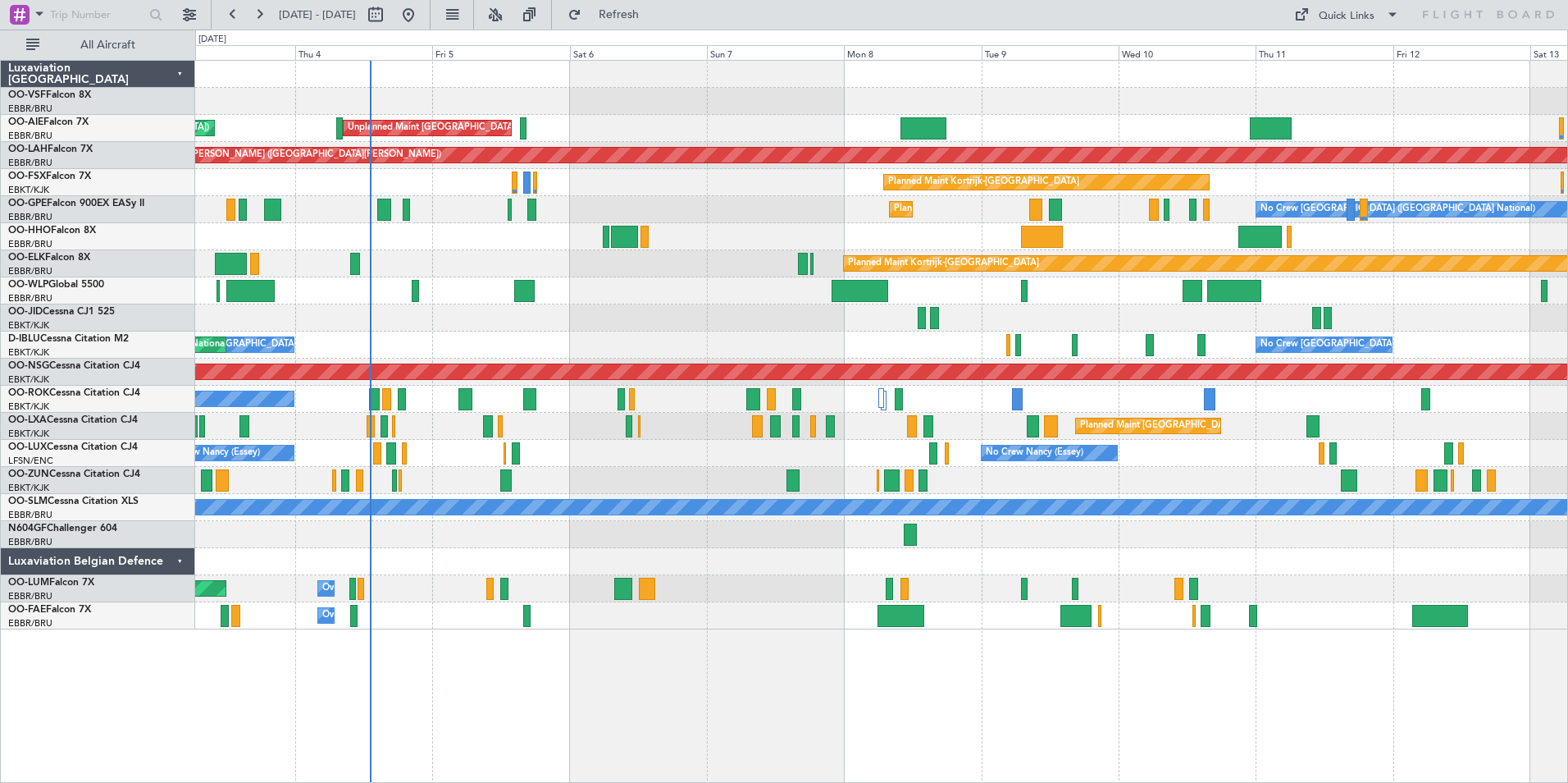
click at [418, 476] on div at bounding box center [881, 480] width 1372 height 27
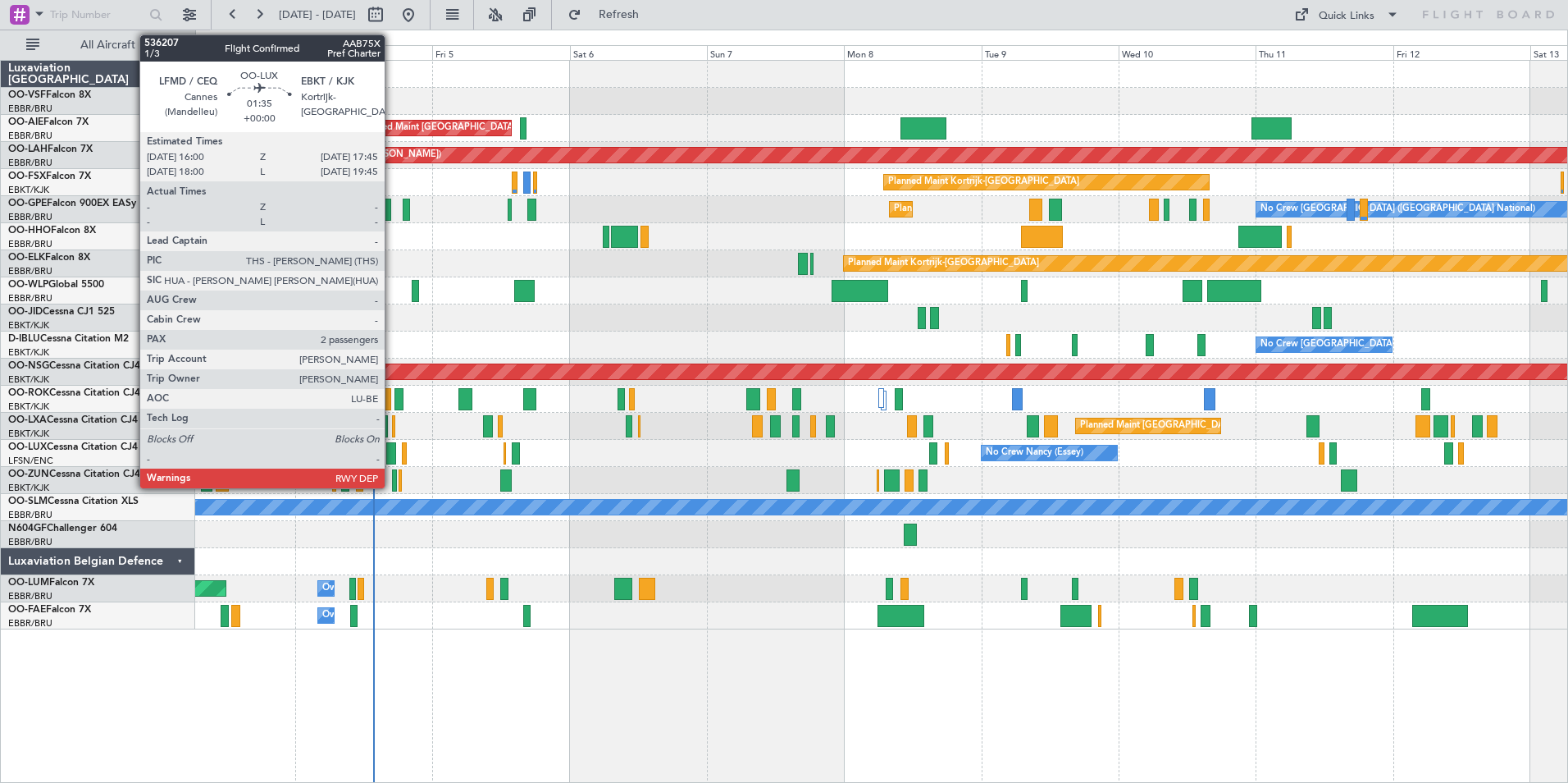
click at [392, 452] on div at bounding box center [391, 453] width 11 height 22
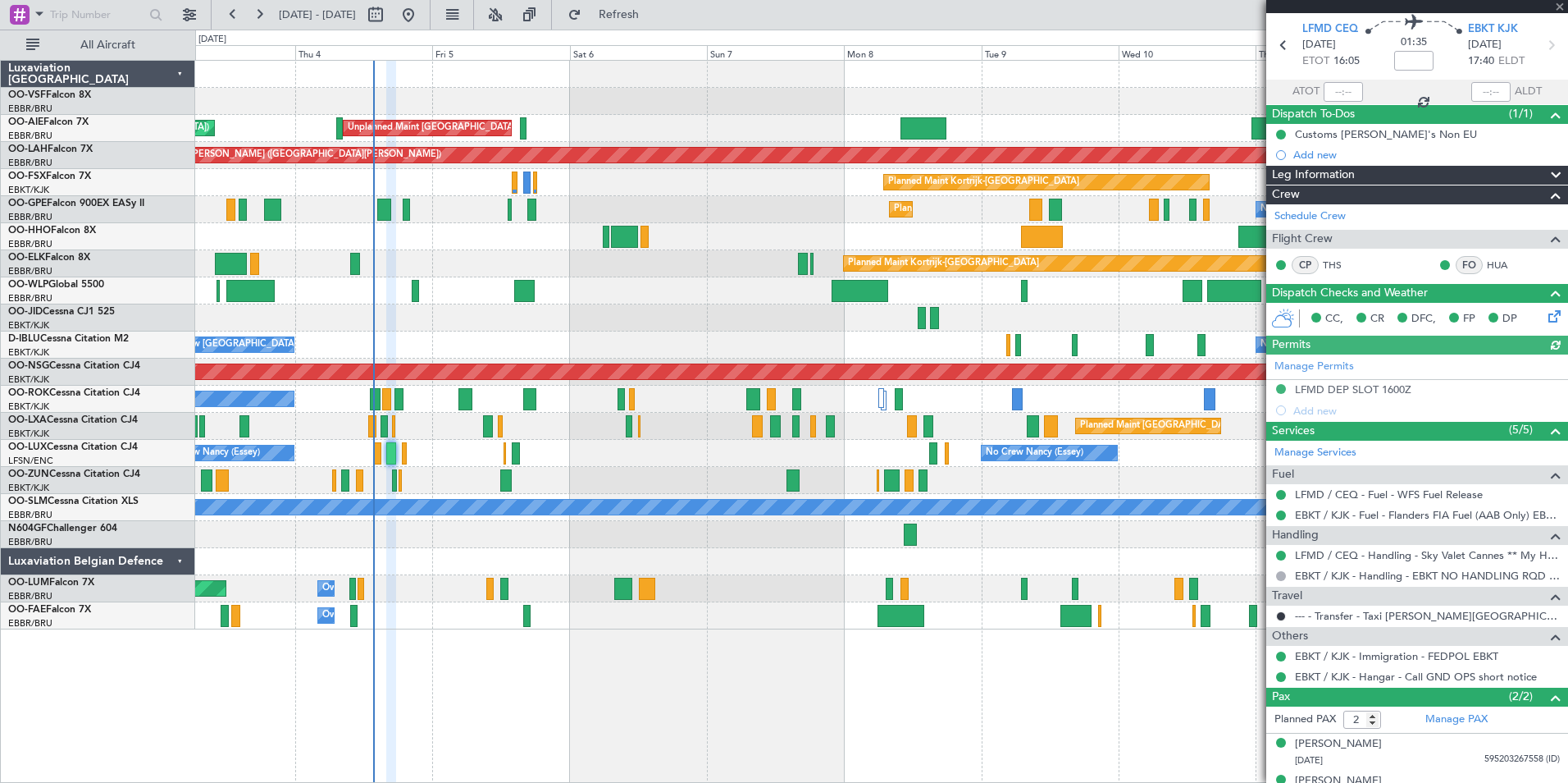
scroll to position [79, 0]
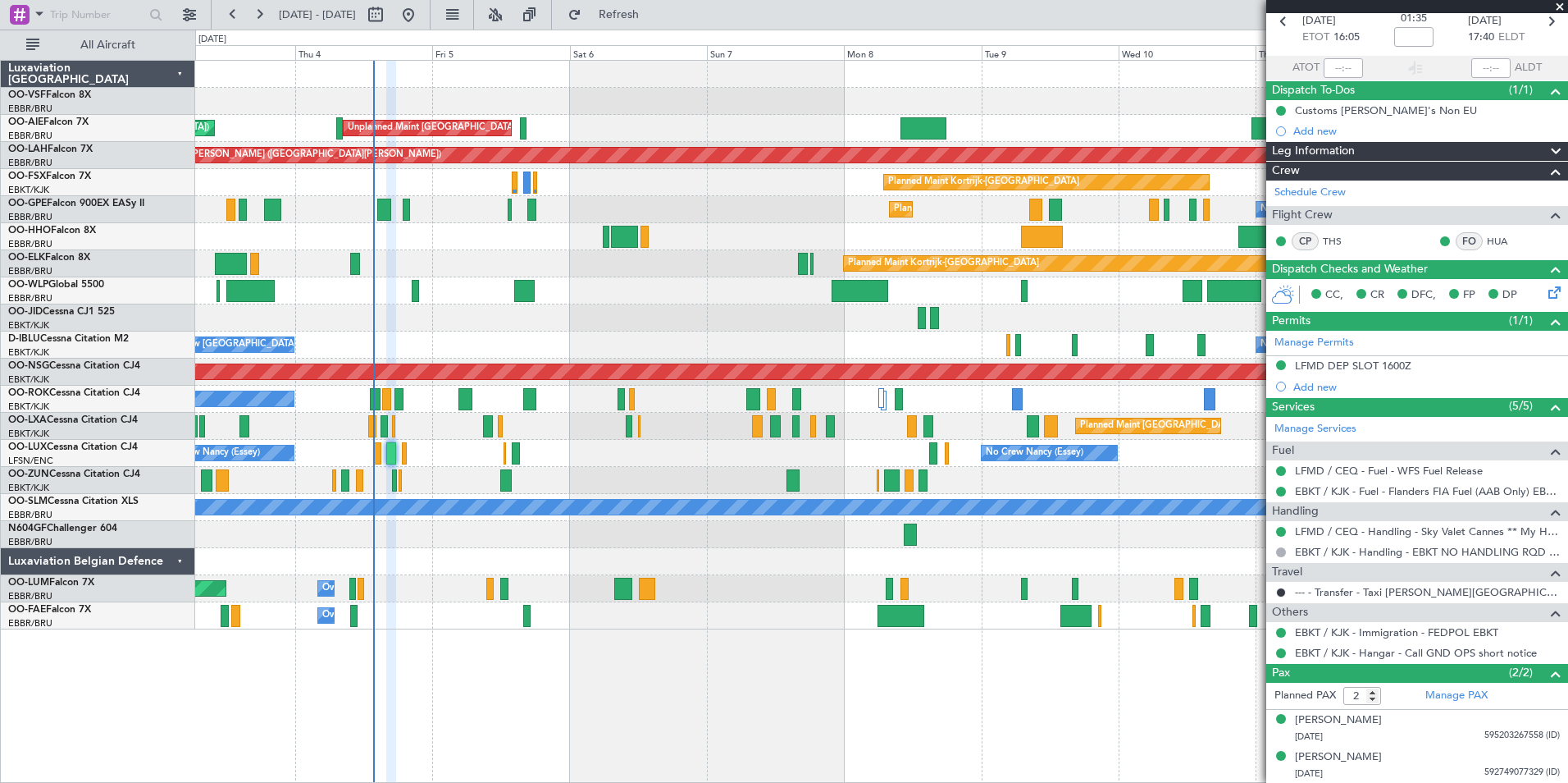
click at [1561, 4] on span at bounding box center [1559, 7] width 16 height 14
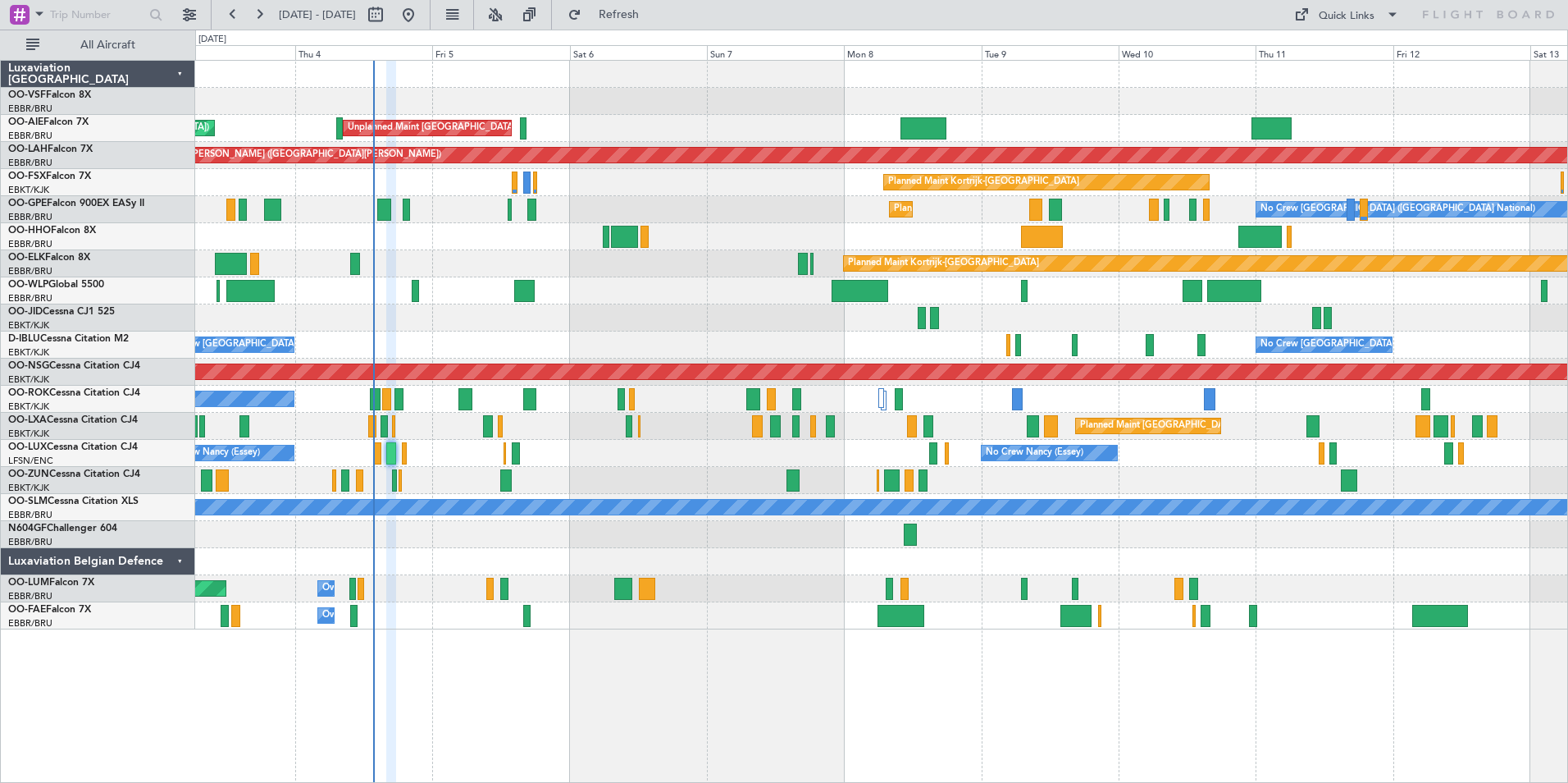
type input "0"
click at [1198, 139] on div "Planned Maint [GEOGRAPHIC_DATA] ([GEOGRAPHIC_DATA]) Unplanned Maint [GEOGRAPHIC…" at bounding box center [881, 129] width 1372 height 27
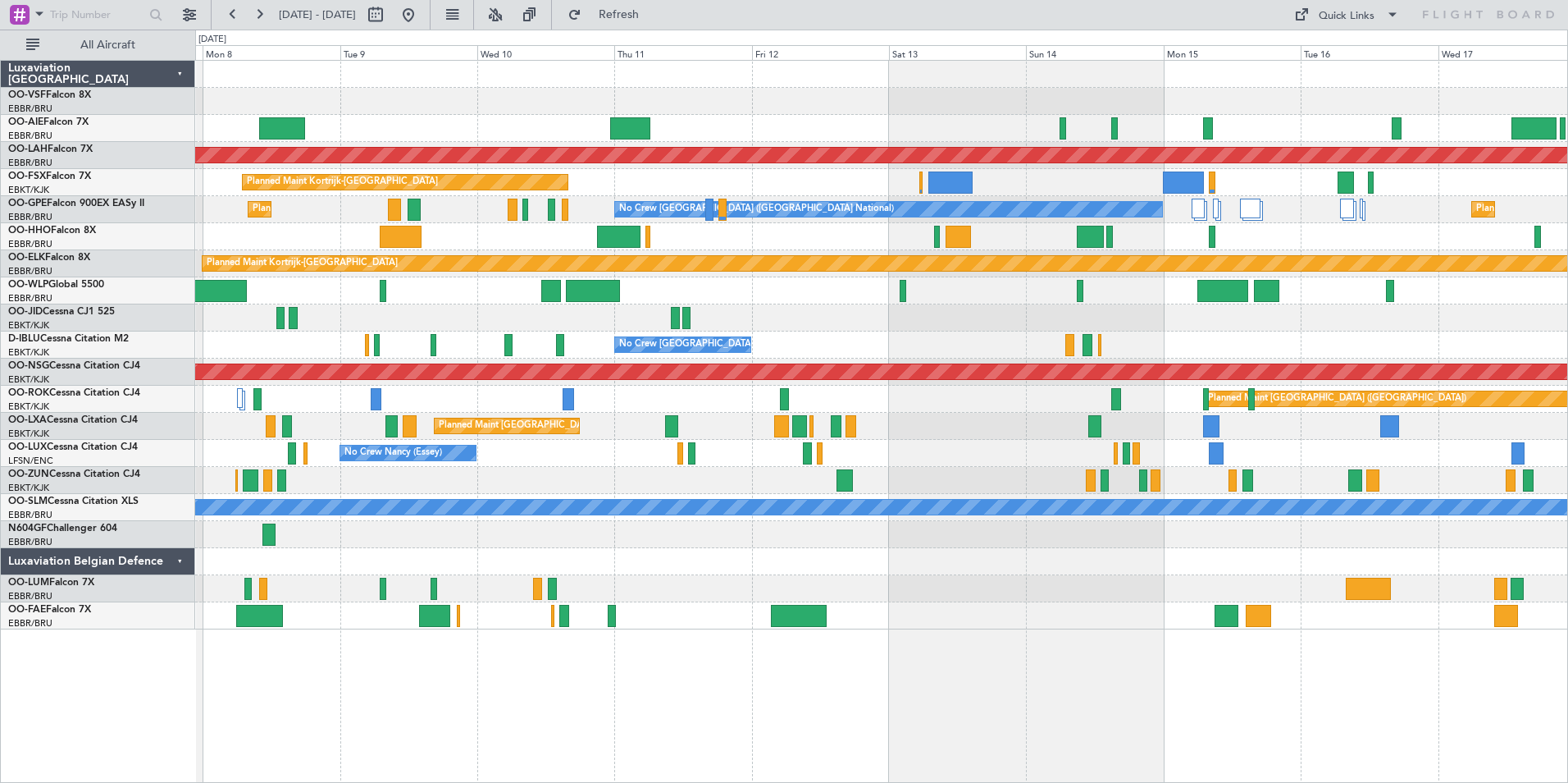
click at [804, 486] on div at bounding box center [881, 480] width 1372 height 27
click at [954, 673] on div "Unplanned Maint [GEOGRAPHIC_DATA] ([GEOGRAPHIC_DATA] National) Planned [GEOGRAP…" at bounding box center [881, 421] width 1373 height 723
